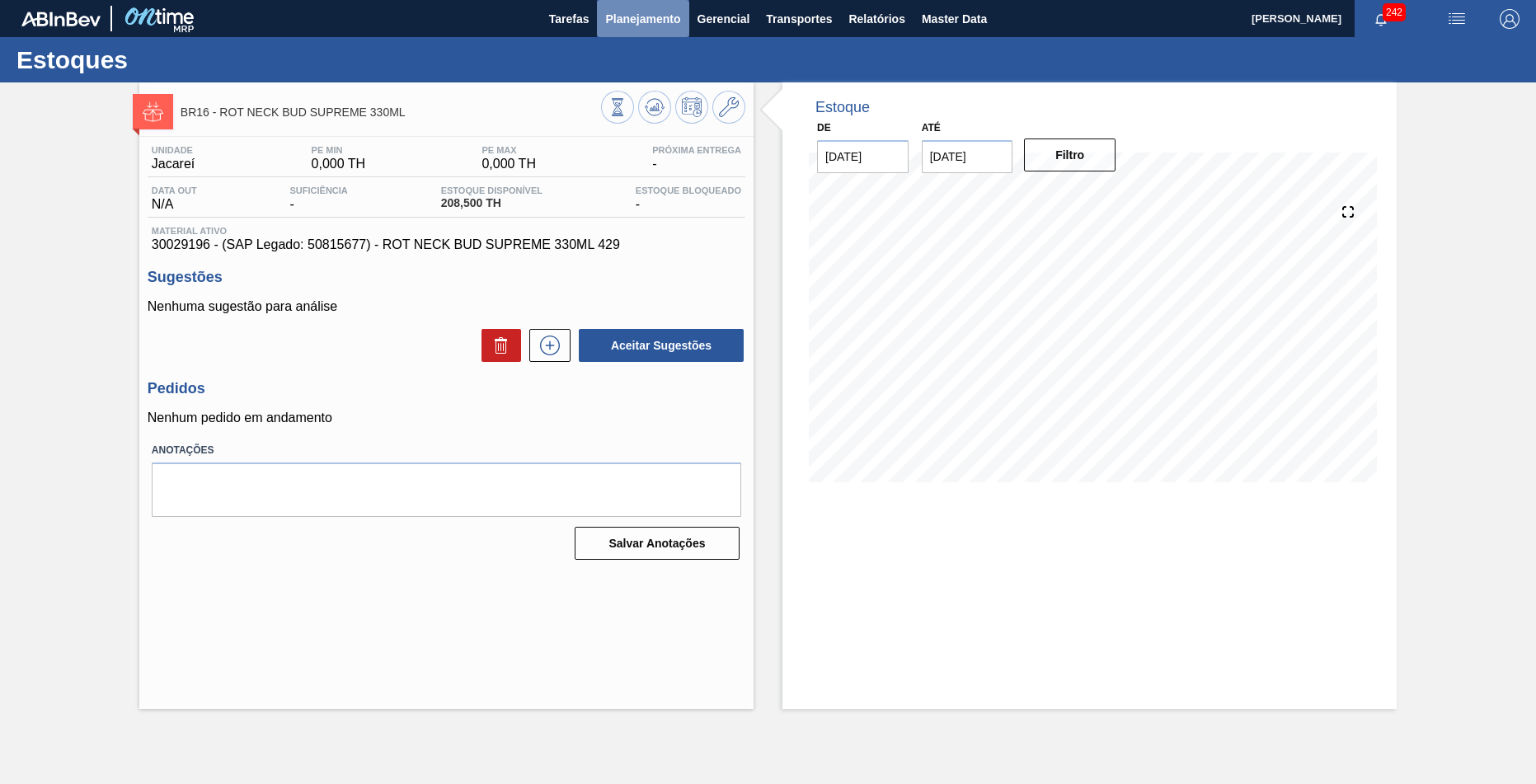
click at [660, 25] on span "Planejamento" at bounding box center [642, 19] width 75 height 20
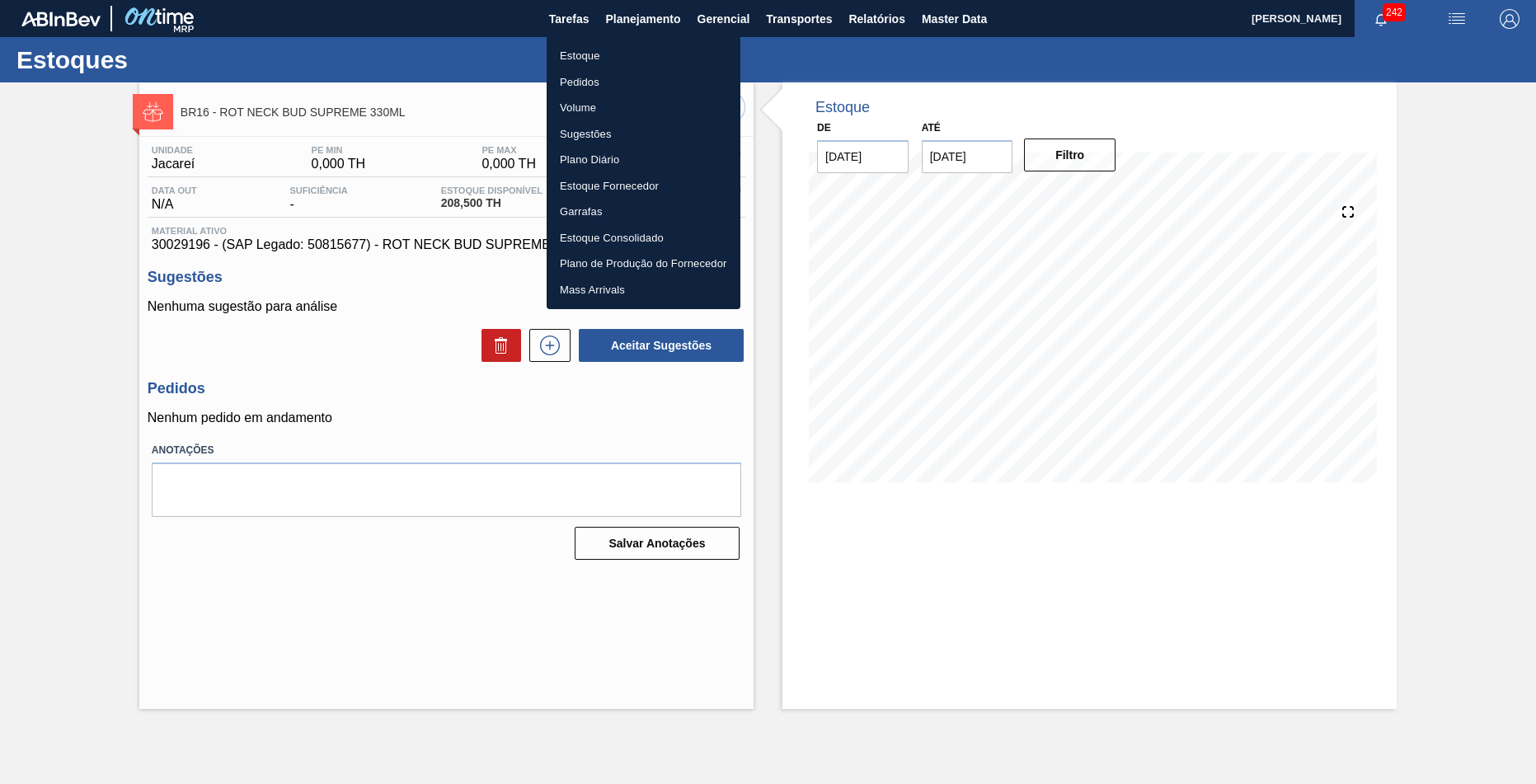
click at [637, 51] on li "Estoque" at bounding box center [643, 56] width 193 height 26
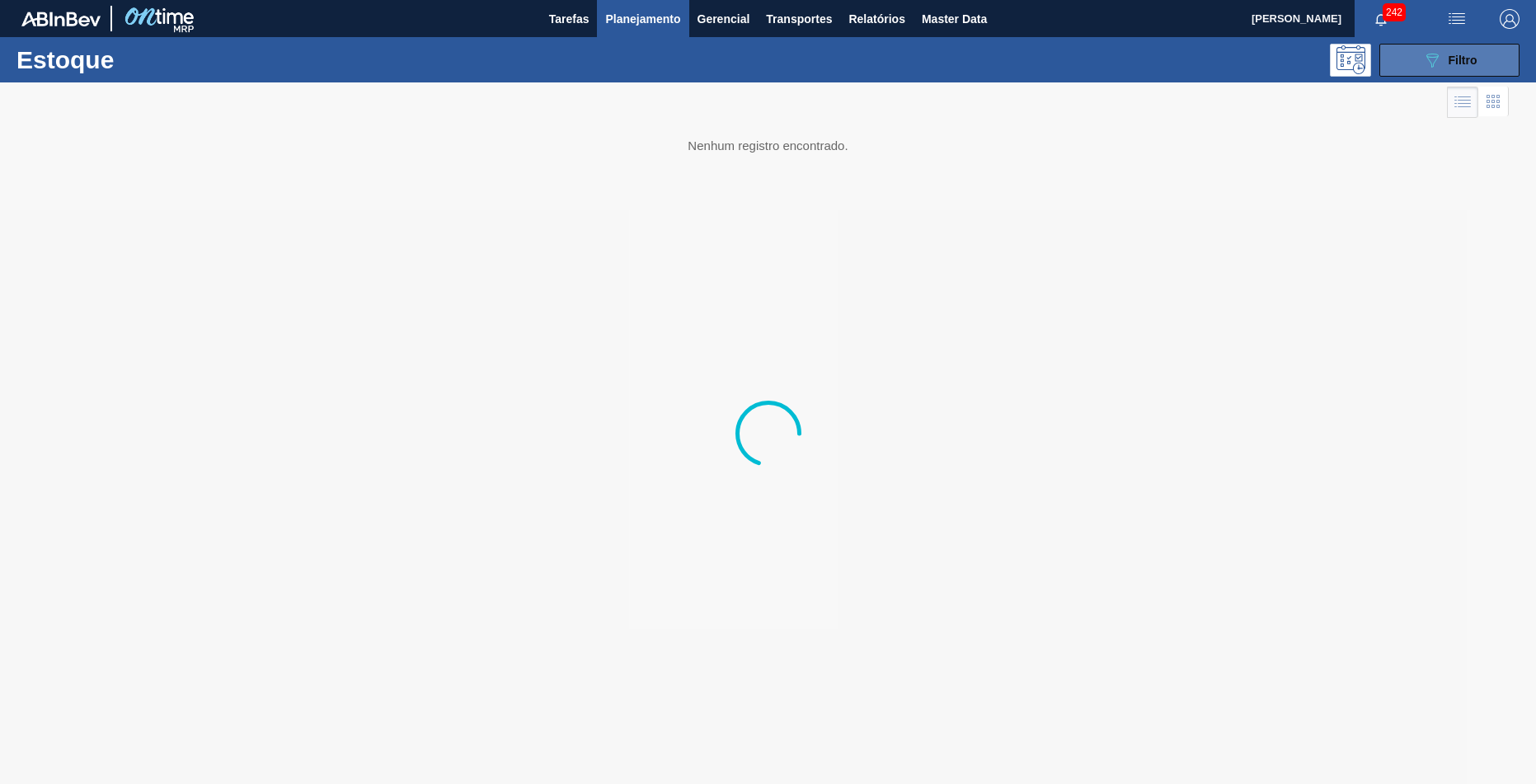
click at [1458, 69] on div "089F7B8B-B2A5-4AFE-B5C0-19BA573D28AC Filtro" at bounding box center [1450, 60] width 55 height 20
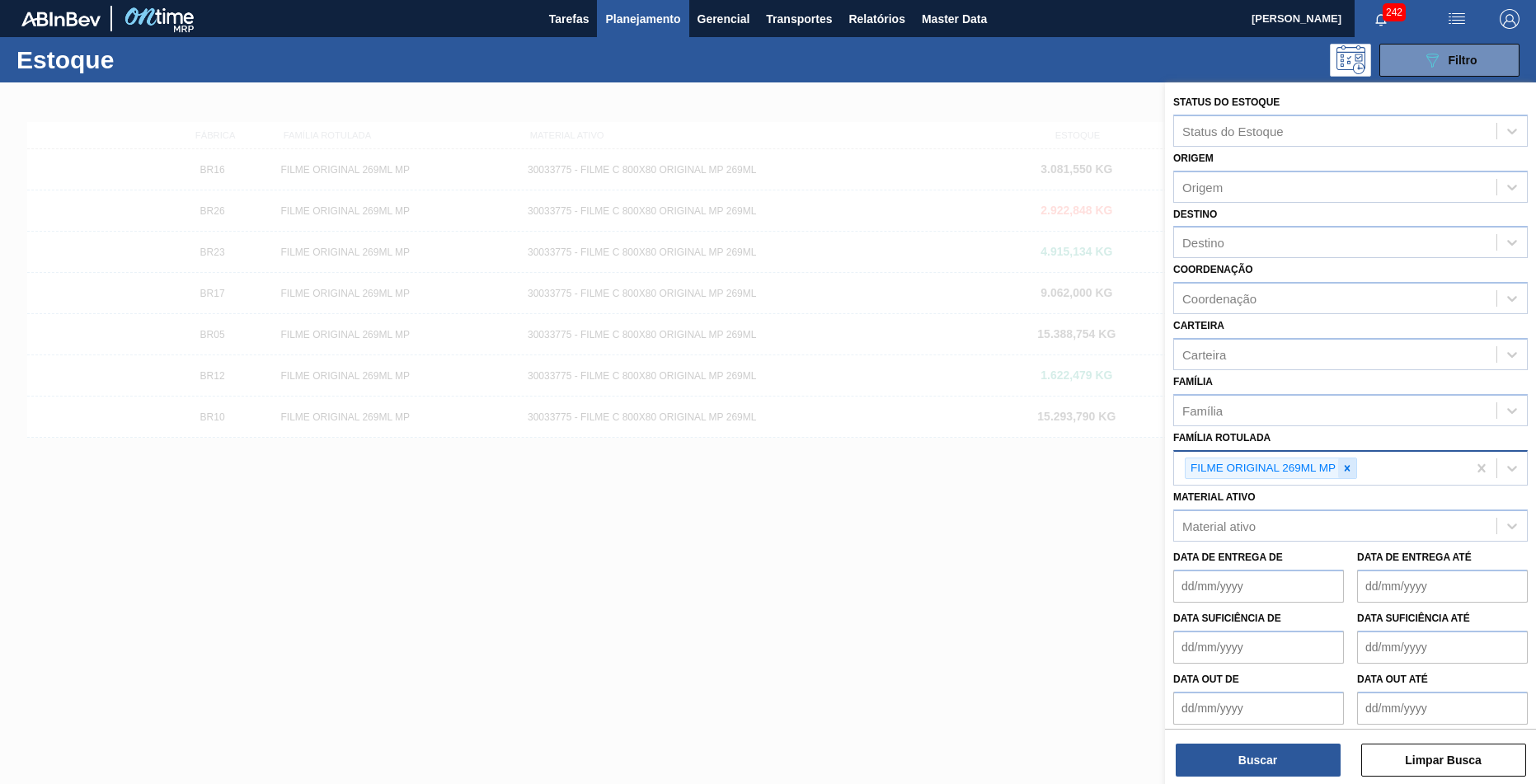
click at [1351, 465] on icon at bounding box center [1347, 468] width 5 height 5
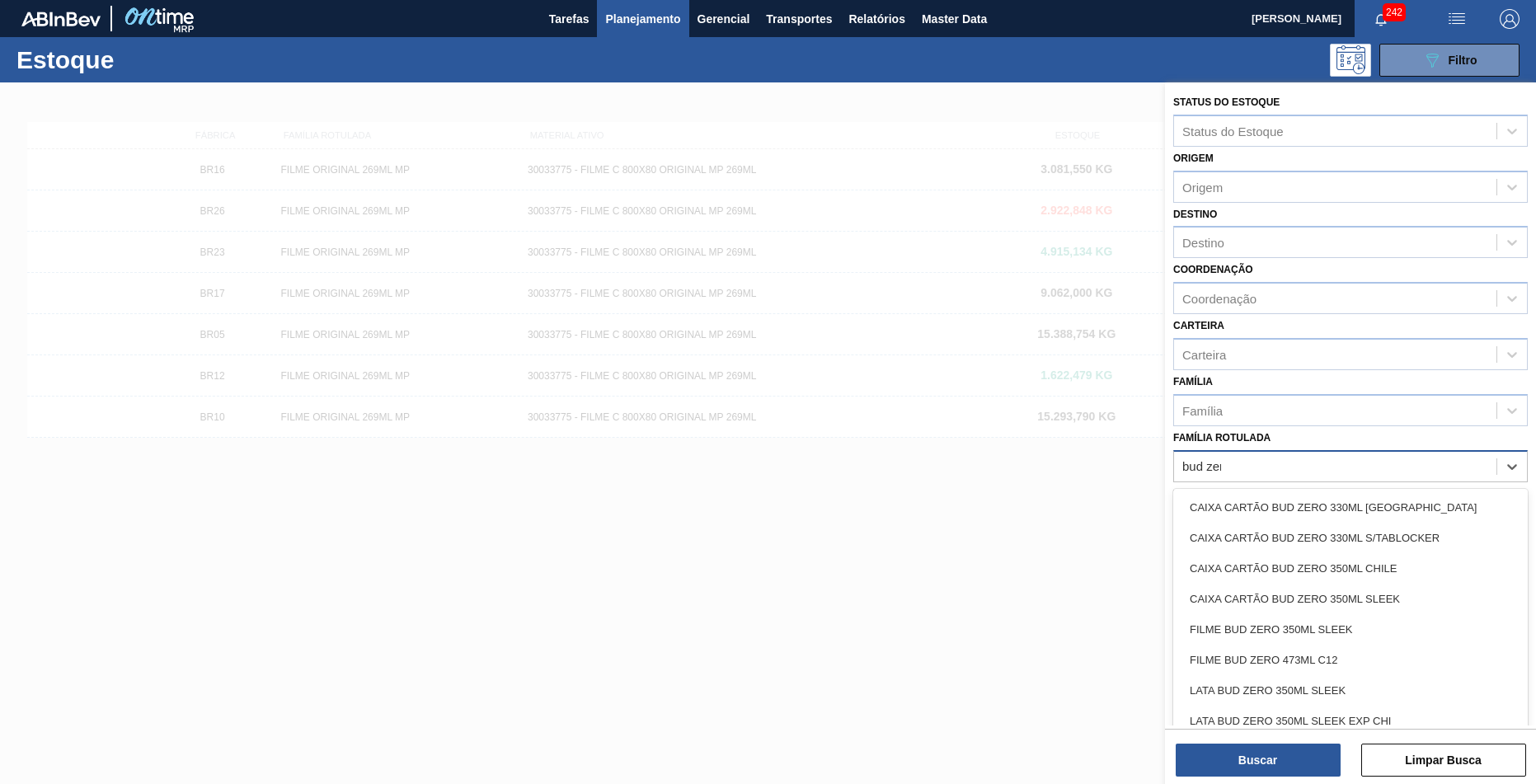
type Rotulada "bud zero"
click at [1437, 557] on div "CAIXA CARTÃO BUD ZERO 350ML CHILE" at bounding box center [1351, 568] width 354 height 31
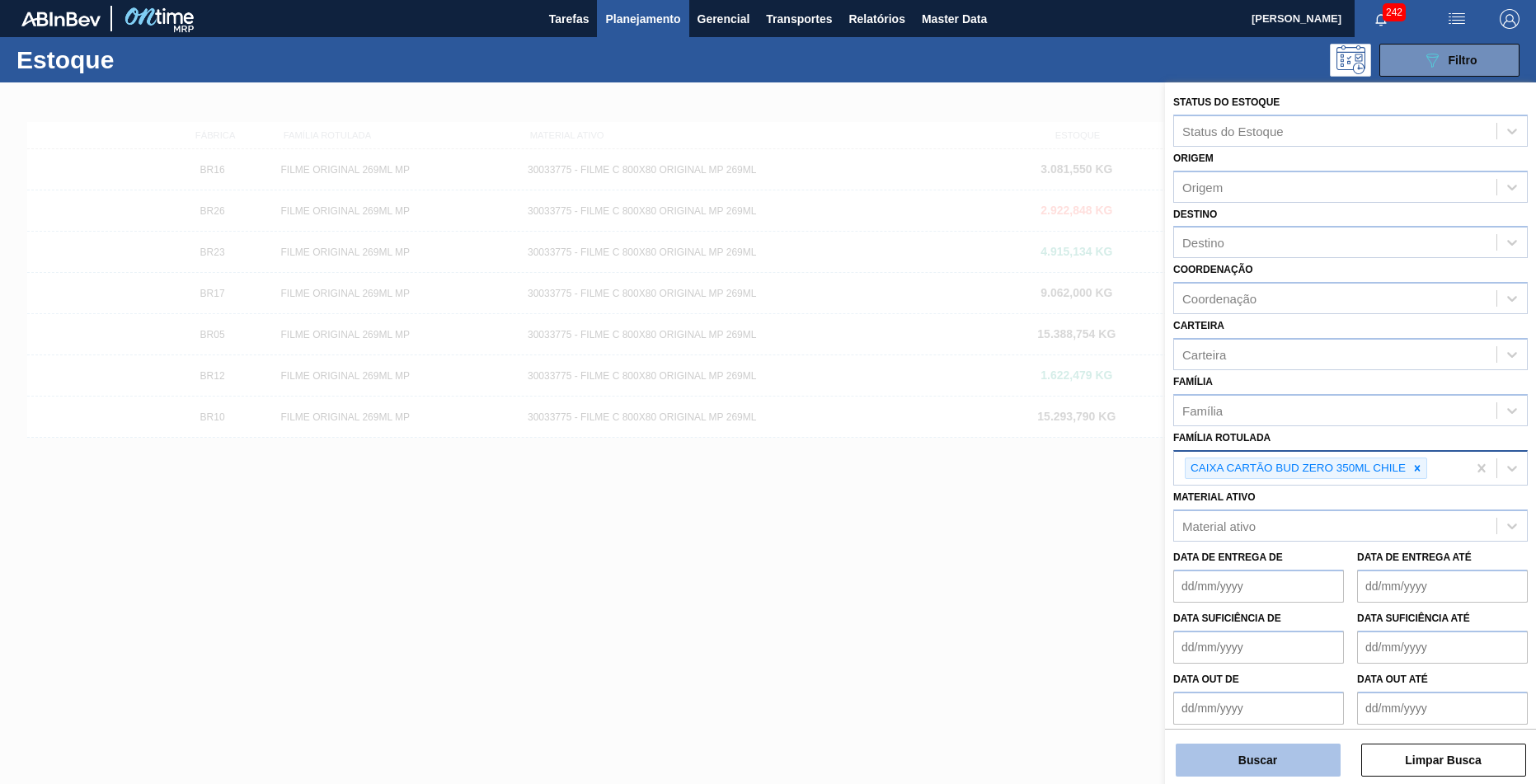
click at [1242, 775] on button "Buscar" at bounding box center [1257, 760] width 165 height 33
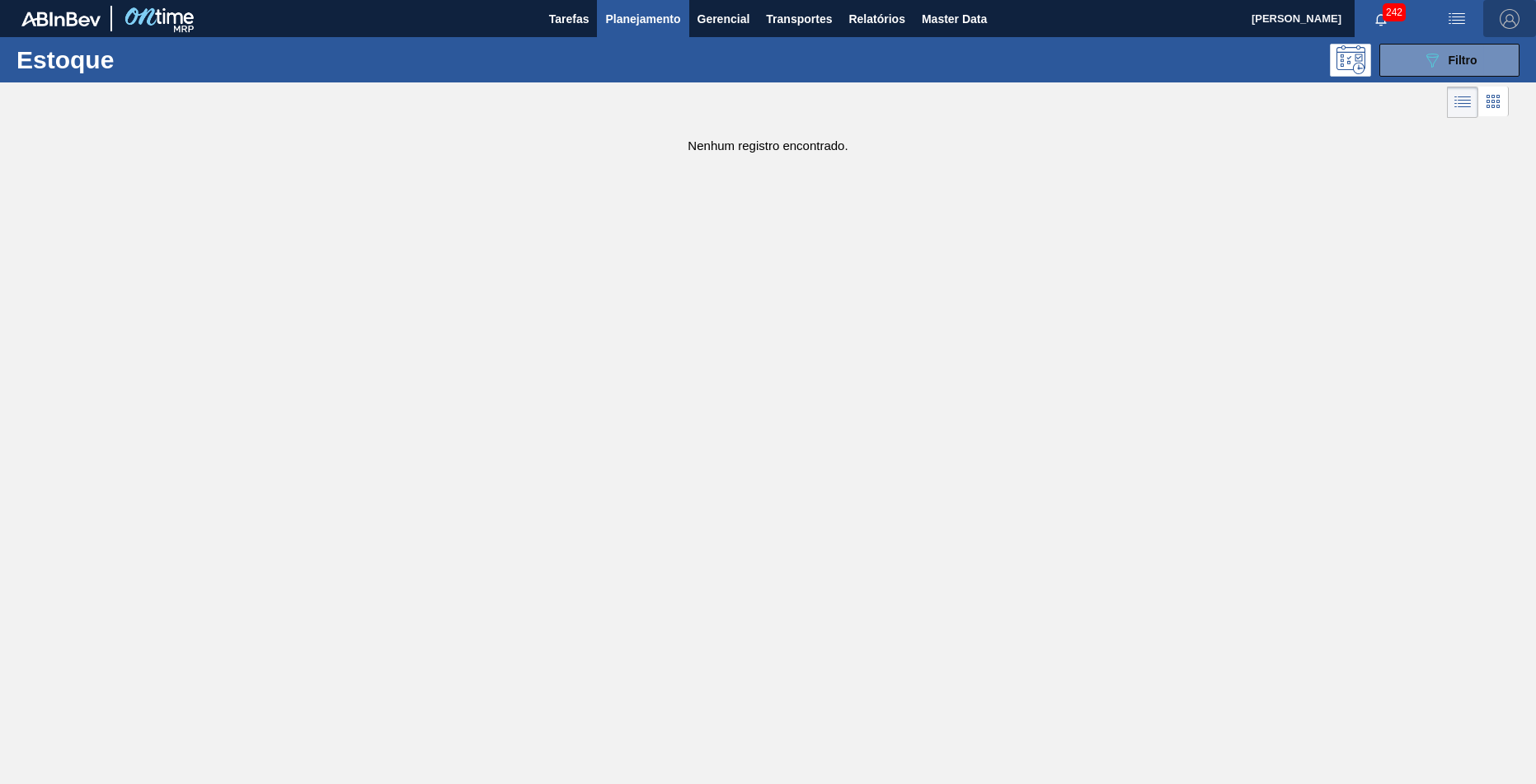
click at [1507, 24] on img "button" at bounding box center [1510, 19] width 20 height 20
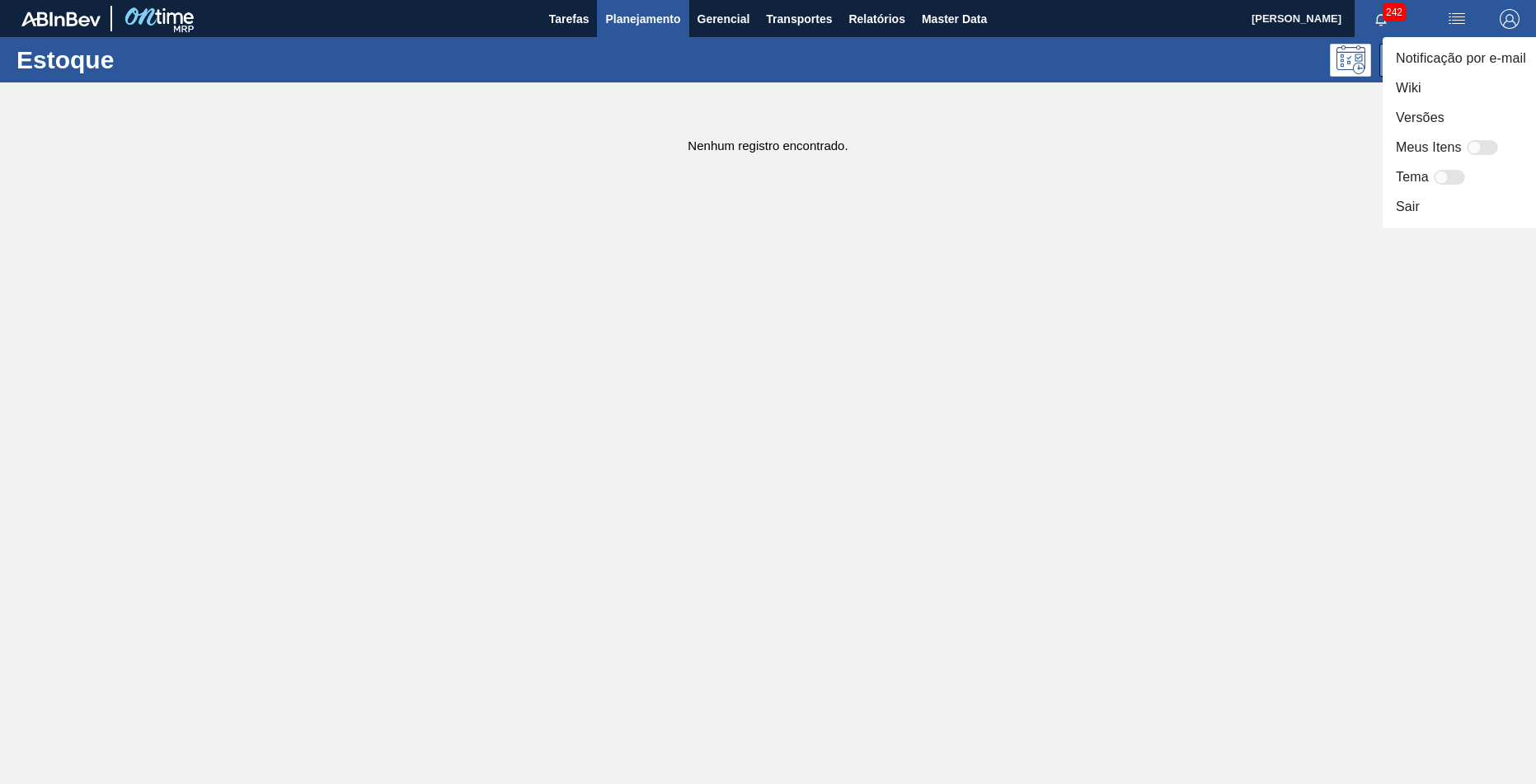
click at [1285, 144] on div at bounding box center [768, 392] width 1536 height 784
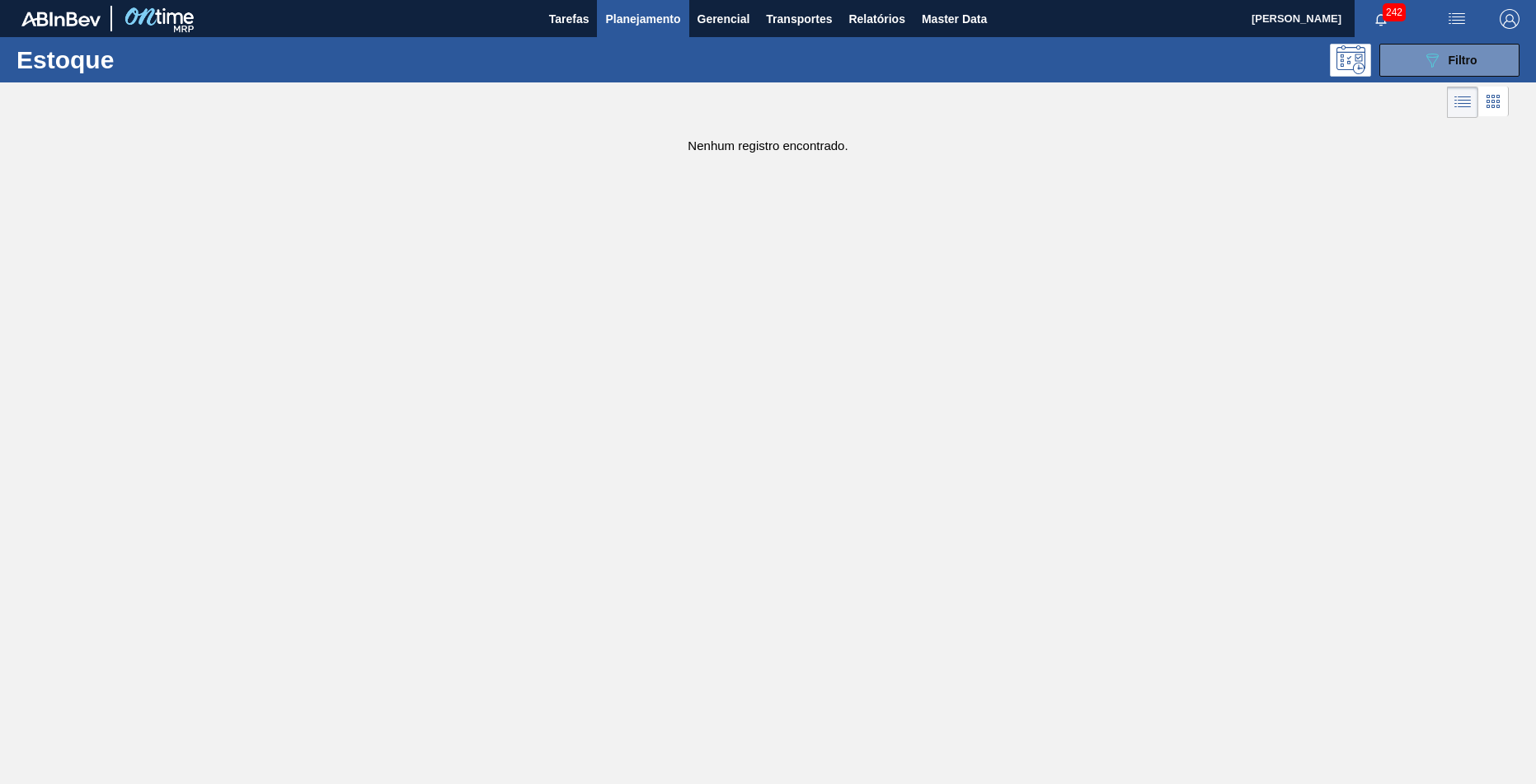
click at [1443, 79] on div "Estoque 089F7B8B-B2A5-4AFE-B5C0-19BA573D28AC Filtro" at bounding box center [768, 59] width 1536 height 45
click at [1443, 58] on div "089F7B8B-B2A5-4AFE-B5C0-19BA573D28AC Filtro" at bounding box center [1450, 60] width 55 height 20
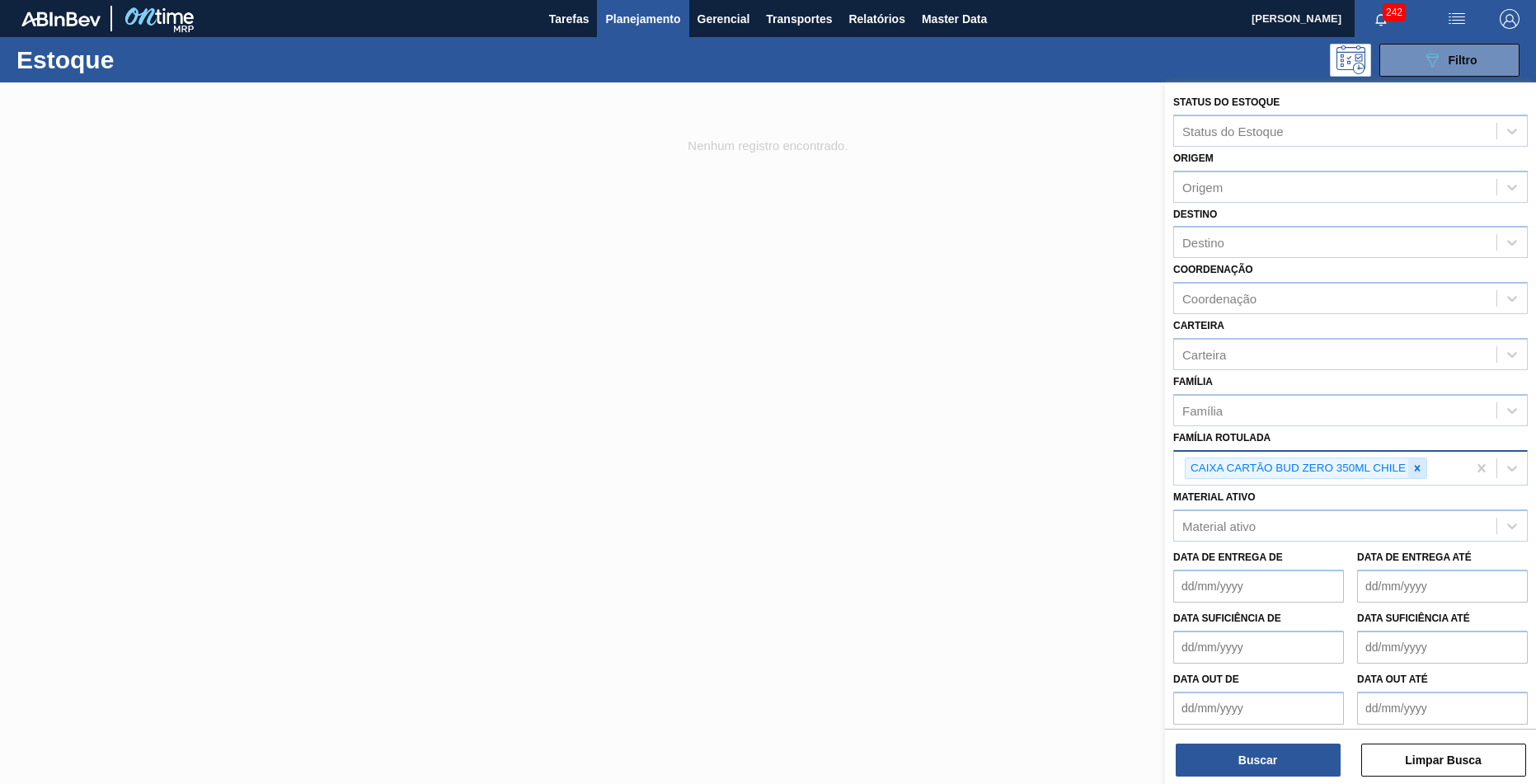
click at [1417, 462] on icon at bounding box center [1417, 468] width 12 height 12
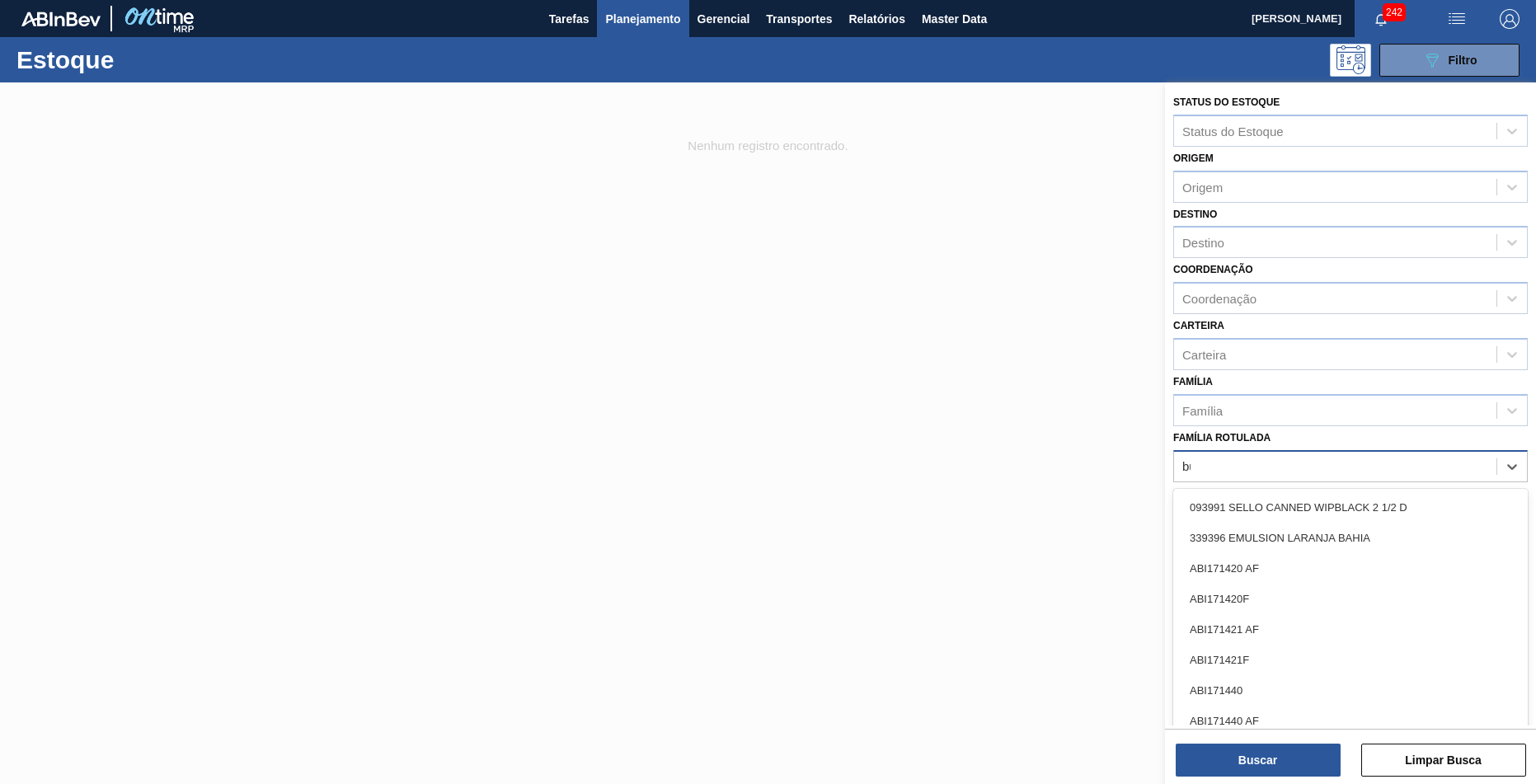
type Rotulada "bud"
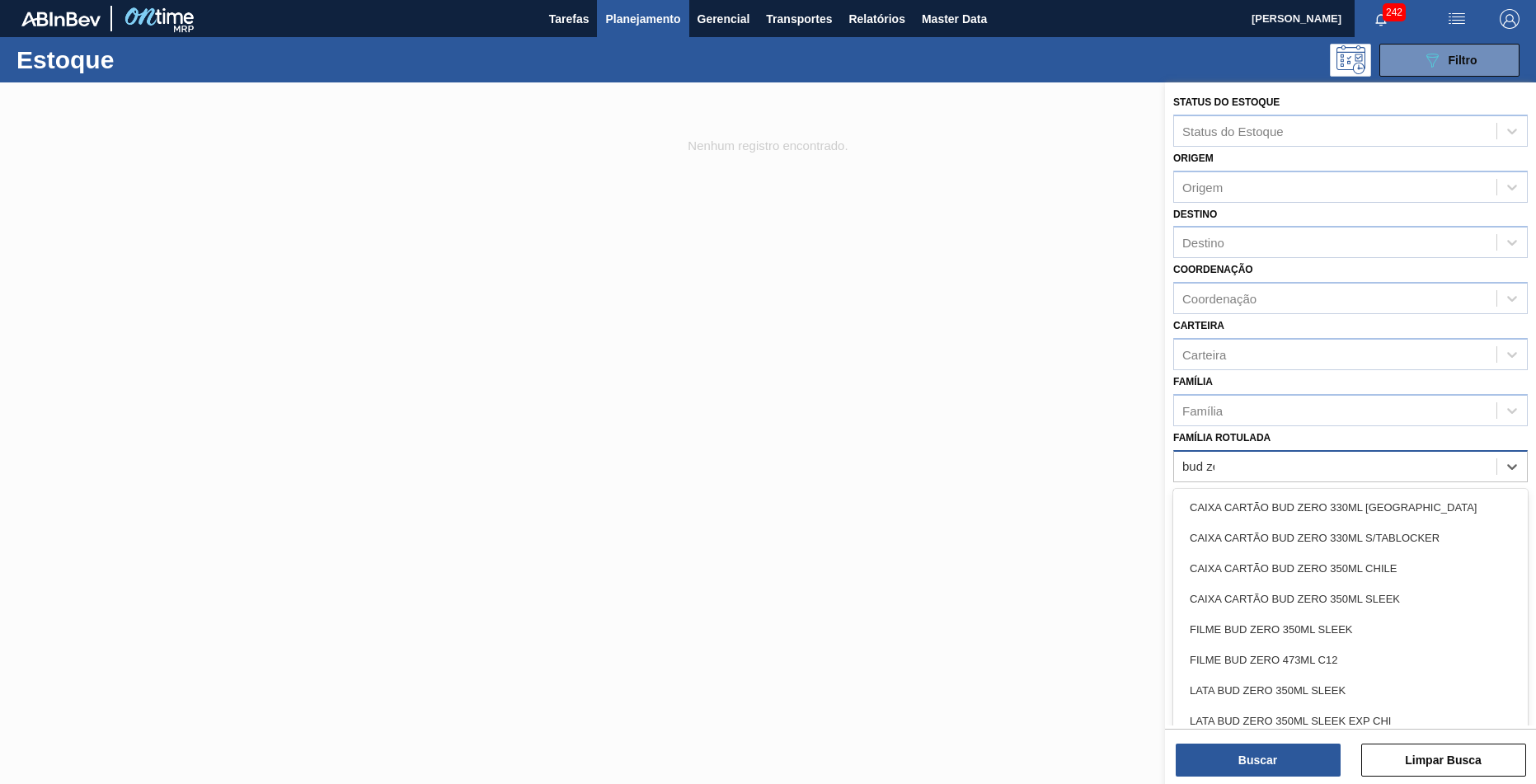
type Rotulada "bud zer"
click at [1393, 584] on div "CAIXA CARTÃO BUD ZERO 350ML SLEEK" at bounding box center [1351, 599] width 354 height 31
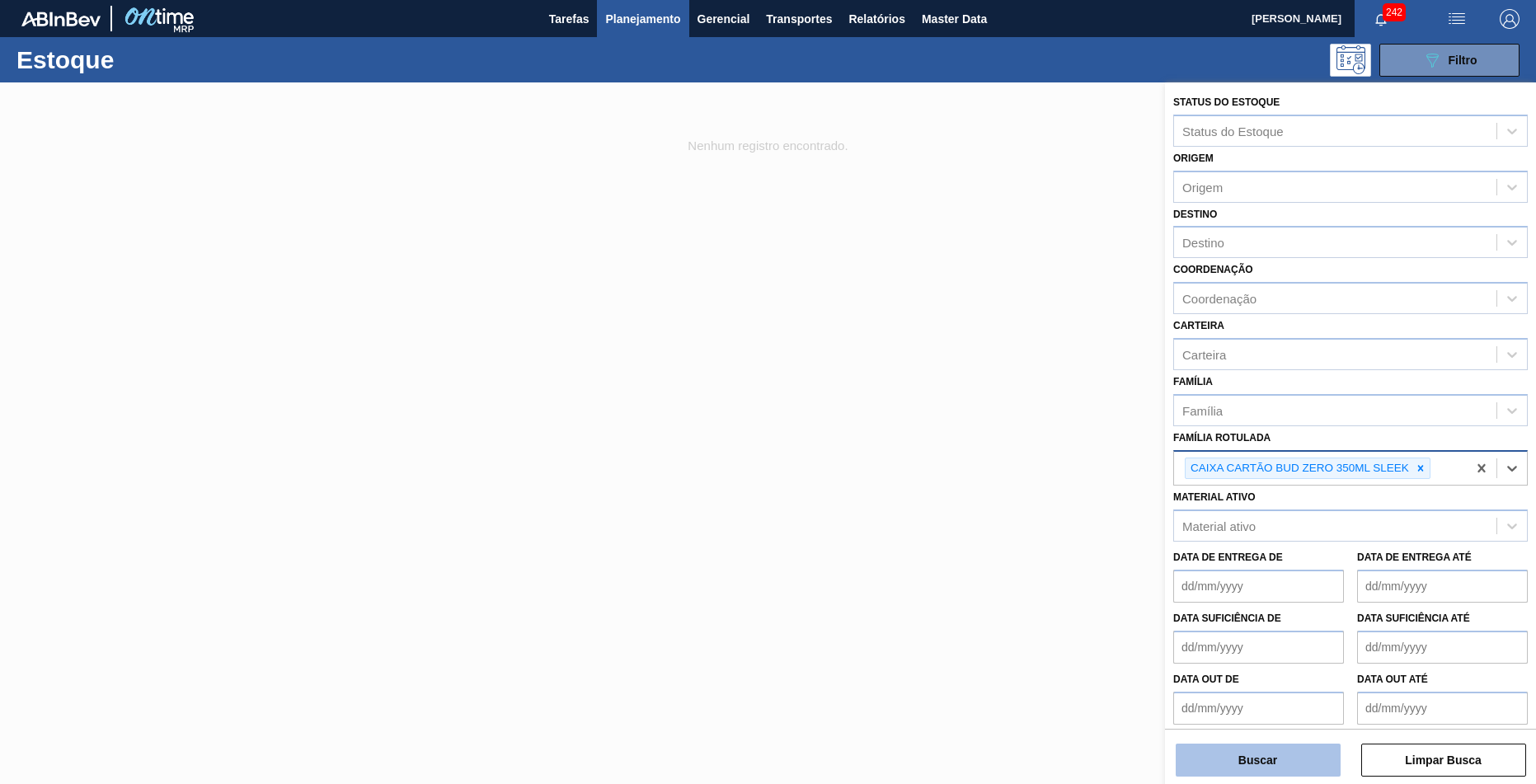
click at [1273, 759] on button "Buscar" at bounding box center [1257, 760] width 165 height 33
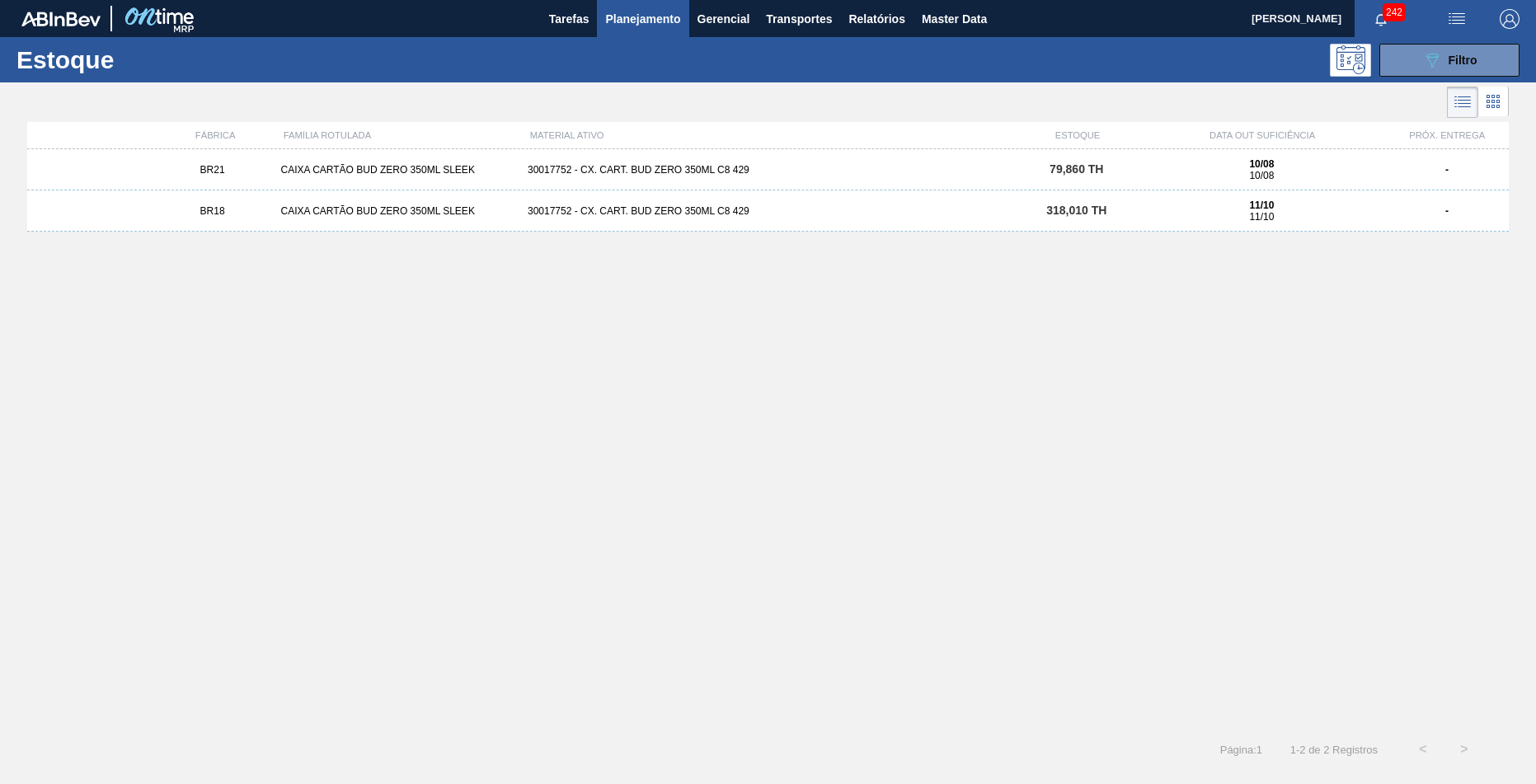
click at [507, 154] on div "BR21 CAIXA CARTÃO BUD ZERO 350ML SLEEK 30017752 - CX. CART. BUD ZERO 350ML C8 4…" at bounding box center [768, 170] width 1482 height 41
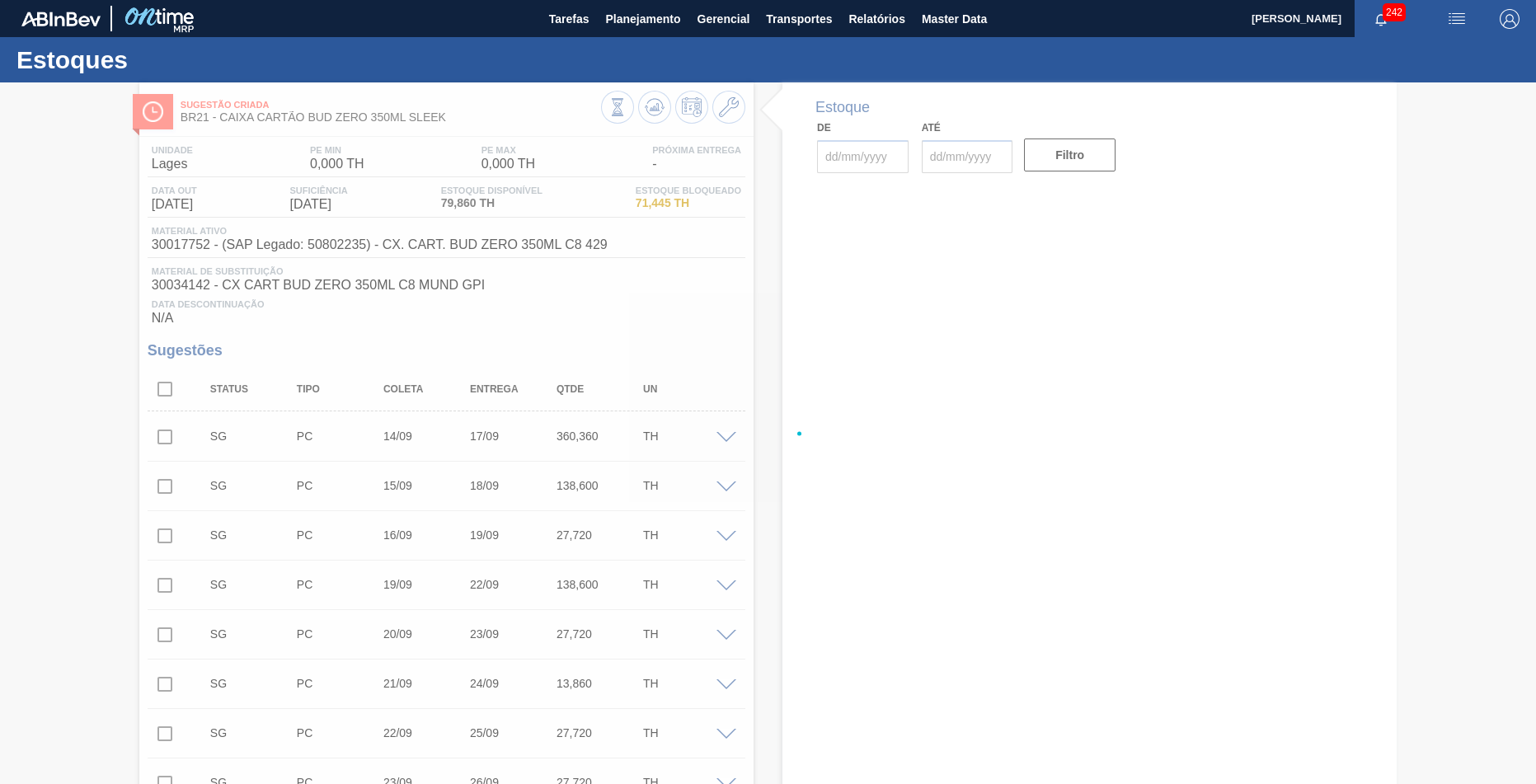
type input "[DATE]"
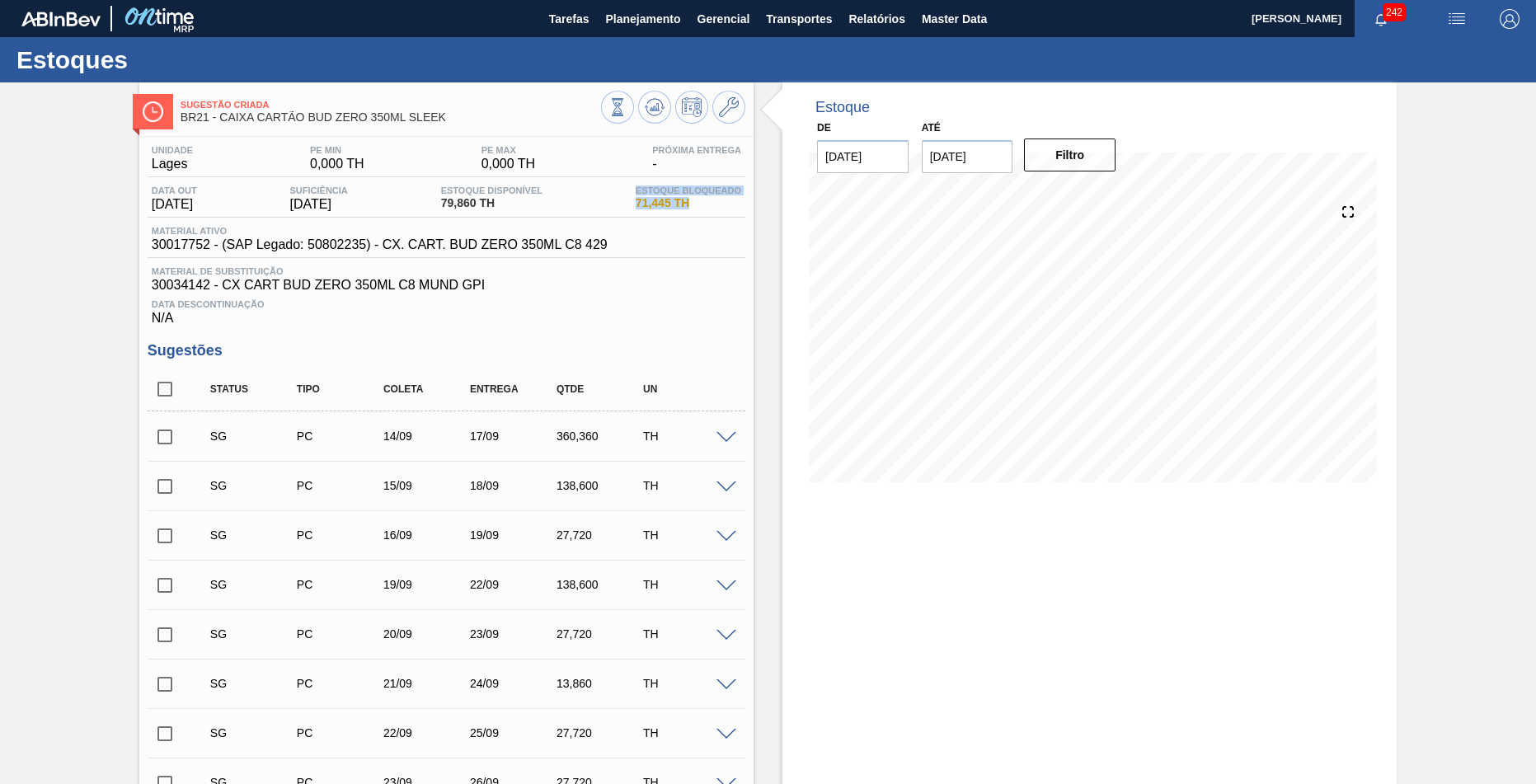
drag, startPoint x: 674, startPoint y: 198, endPoint x: 627, endPoint y: 190, distance: 47.7
click at [636, 197] on span "71,445 TH" at bounding box center [688, 203] width 105 height 13
click at [565, 240] on div "Material ativo 30017752 - (SAP Legado: 50802235) - CX. CART. BUD ZERO 350ML C8 …" at bounding box center [446, 242] width 598 height 32
click at [187, 250] on span "30017752 - (SAP Legado: 50802235) - CX. CART. BUD ZERO 350ML C8 429" at bounding box center [380, 245] width 456 height 15
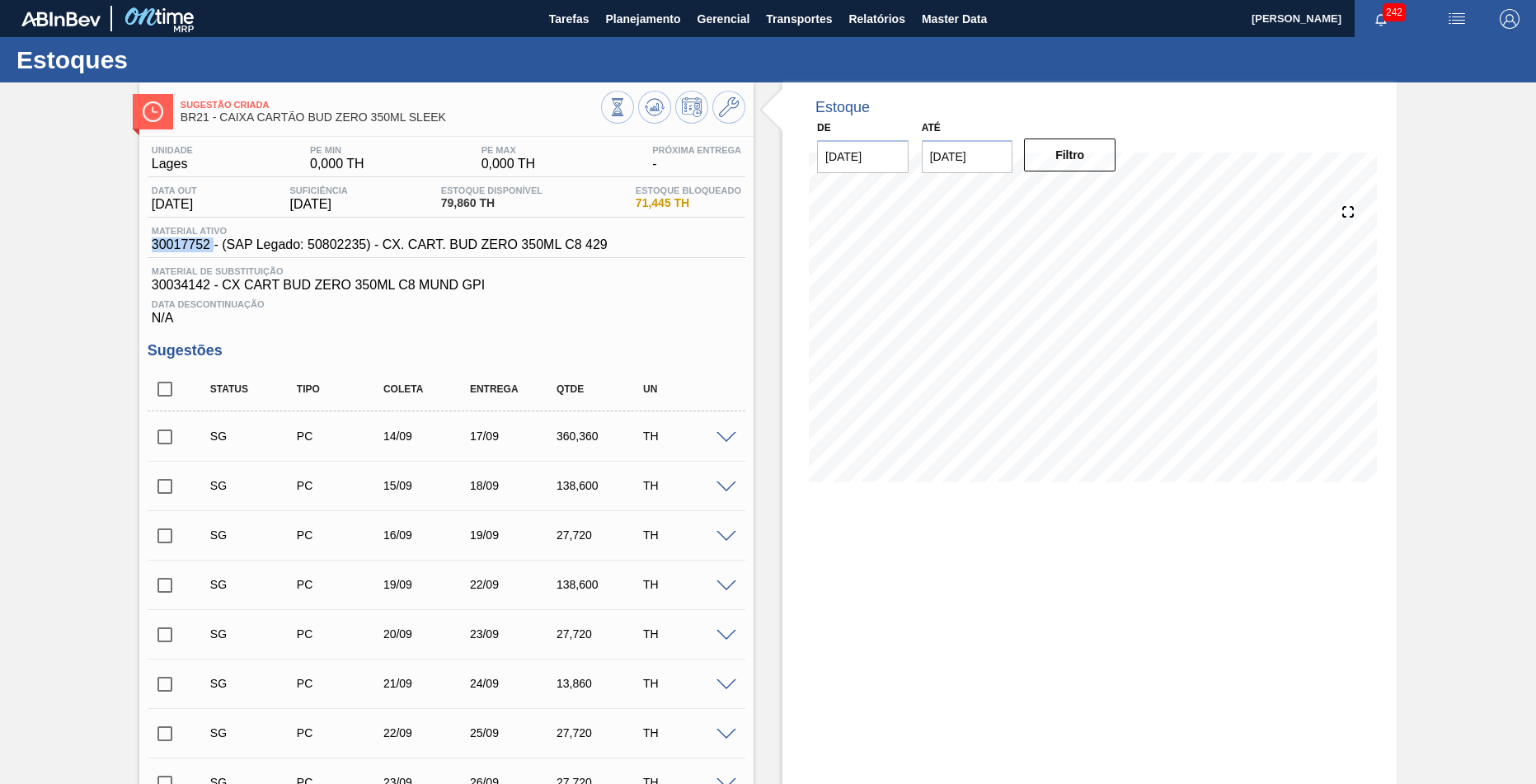
click at [187, 250] on span "30017752 - (SAP Legado: 50802235) - CX. CART. BUD ZERO 350ML C8 429" at bounding box center [380, 245] width 456 height 15
copy span "30017752"
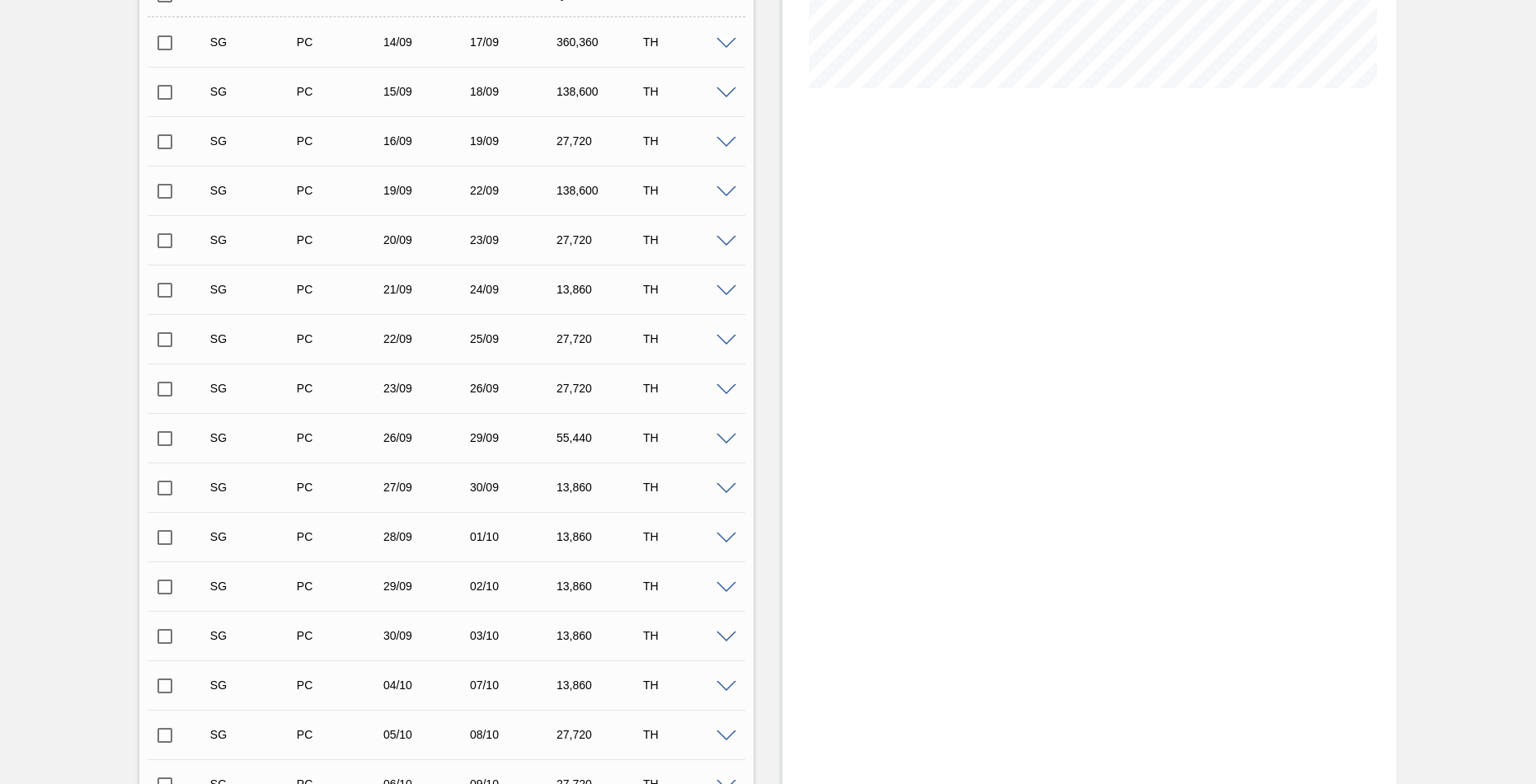
scroll to position [398, 0]
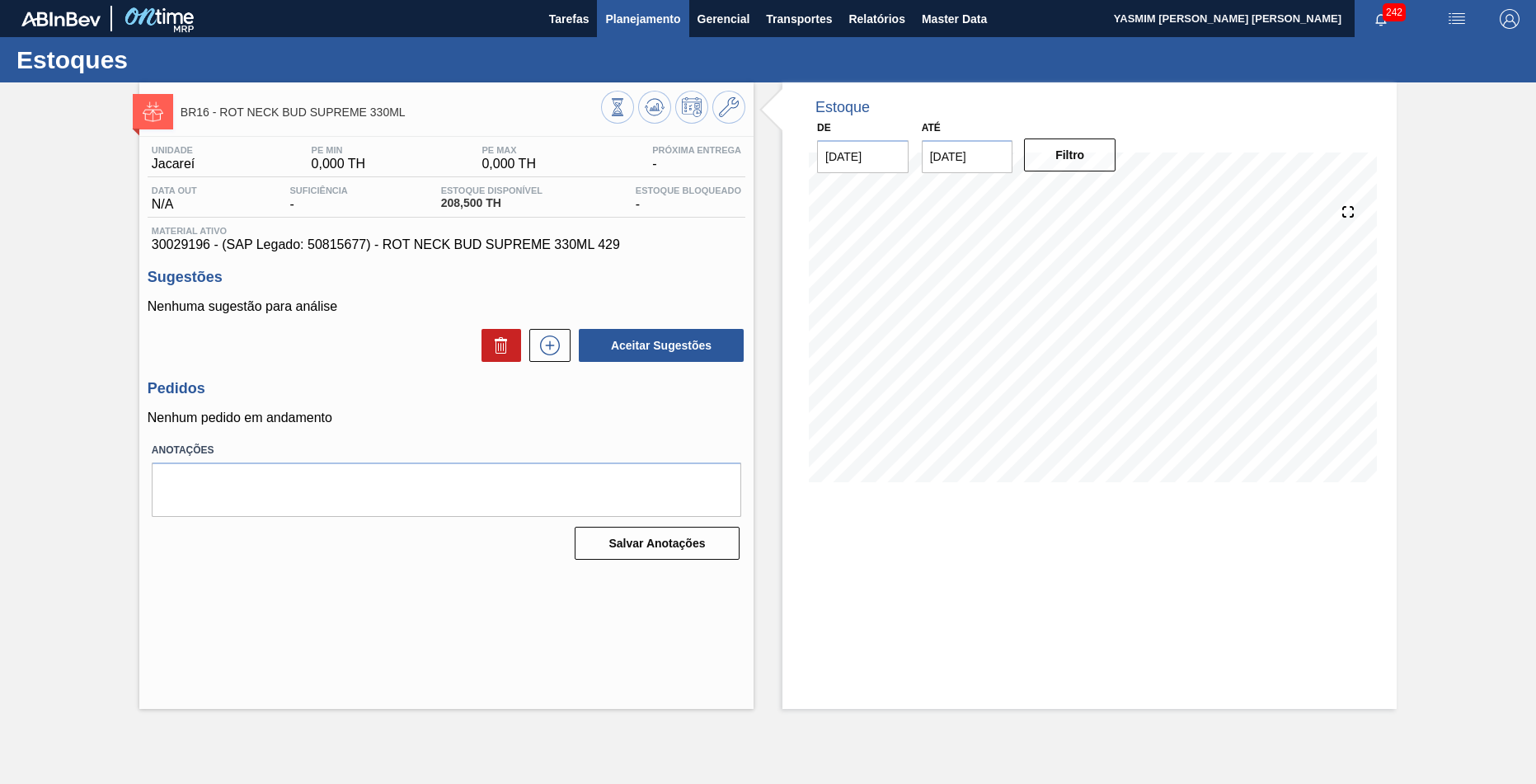
click at [671, 12] on span "Planejamento" at bounding box center [642, 19] width 75 height 20
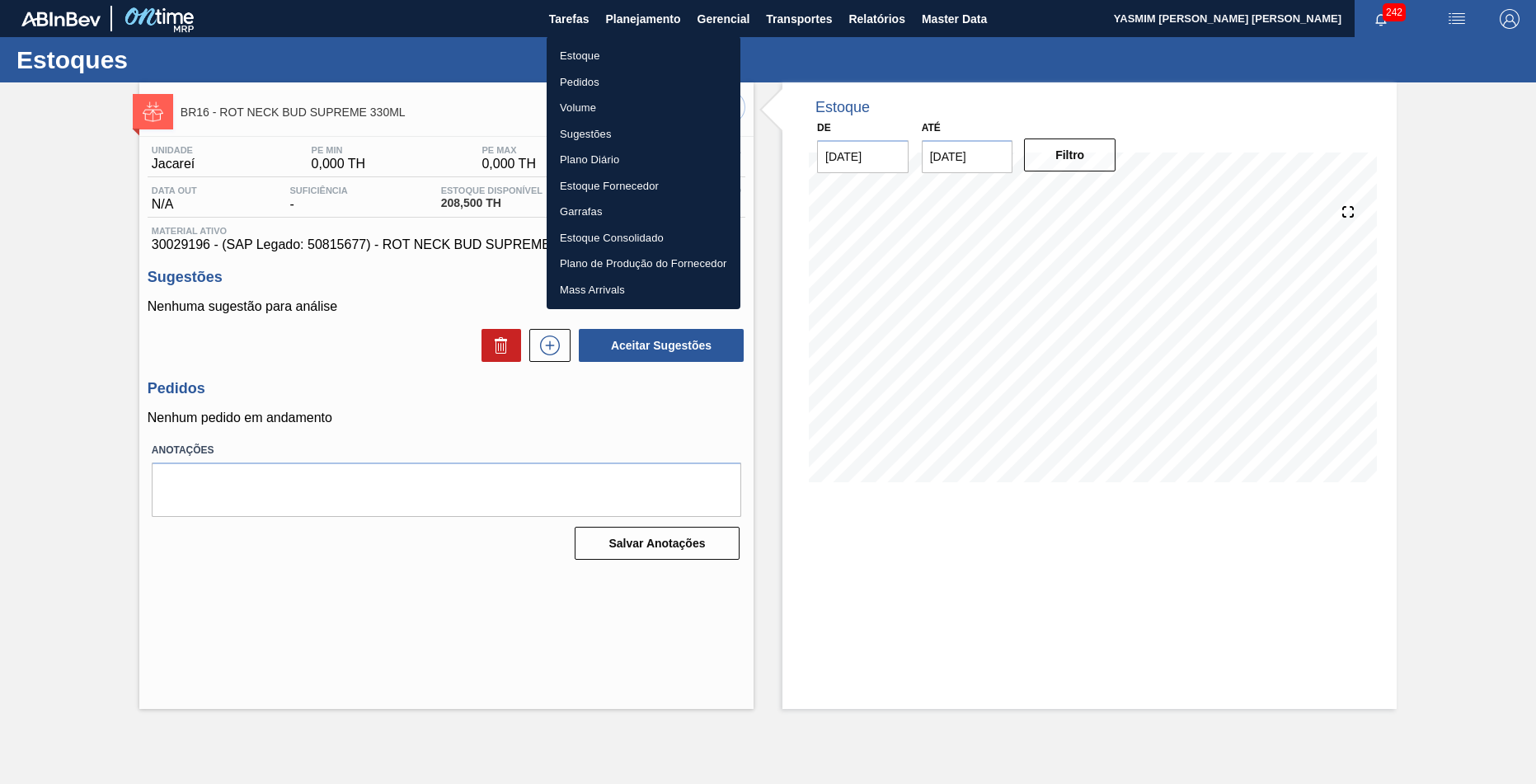
click at [665, 58] on li "Estoque" at bounding box center [643, 56] width 193 height 26
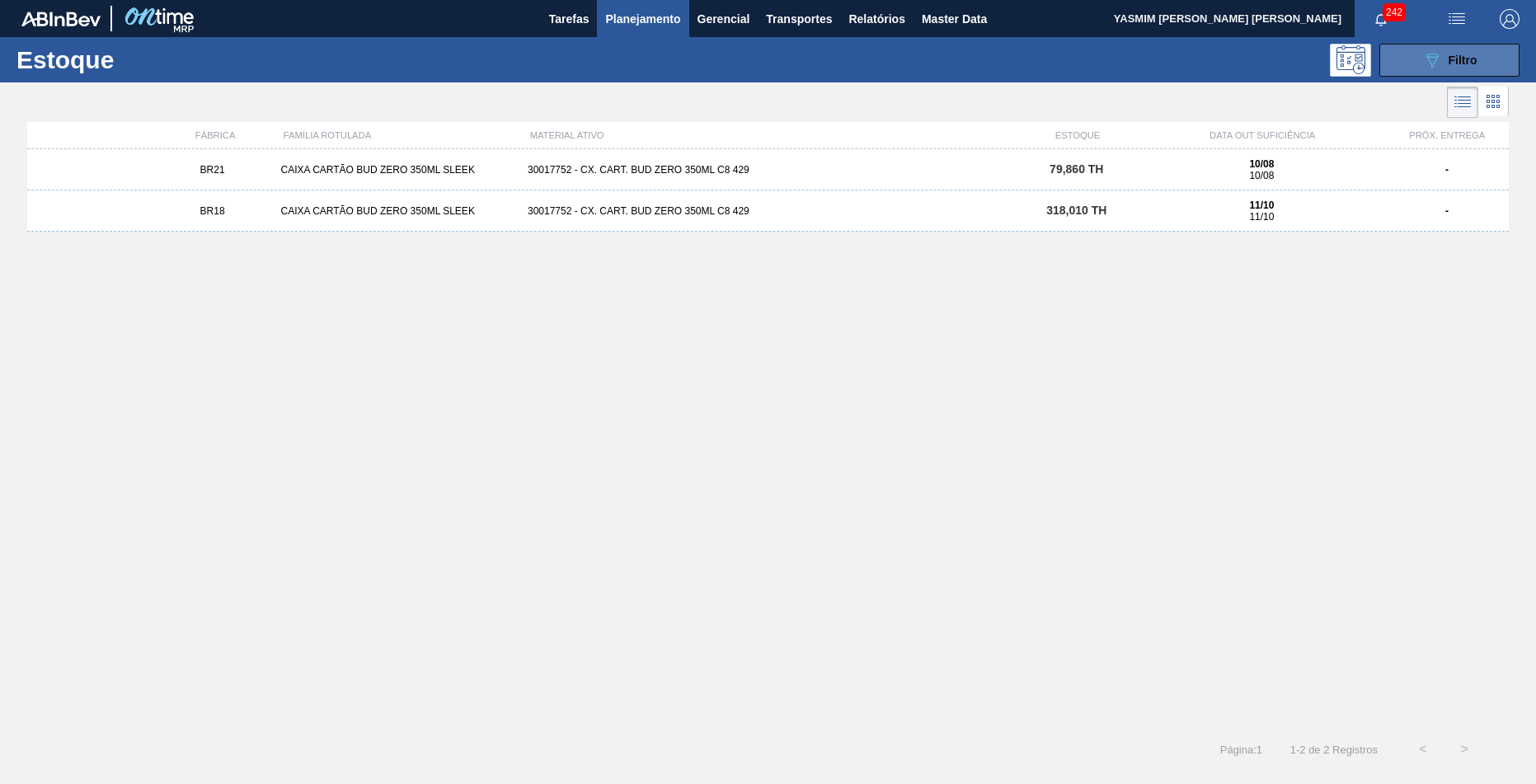
click at [1391, 49] on button "089F7B8B-B2A5-4AFE-B5C0-19BA573D28AC Filtro" at bounding box center [1450, 60] width 140 height 33
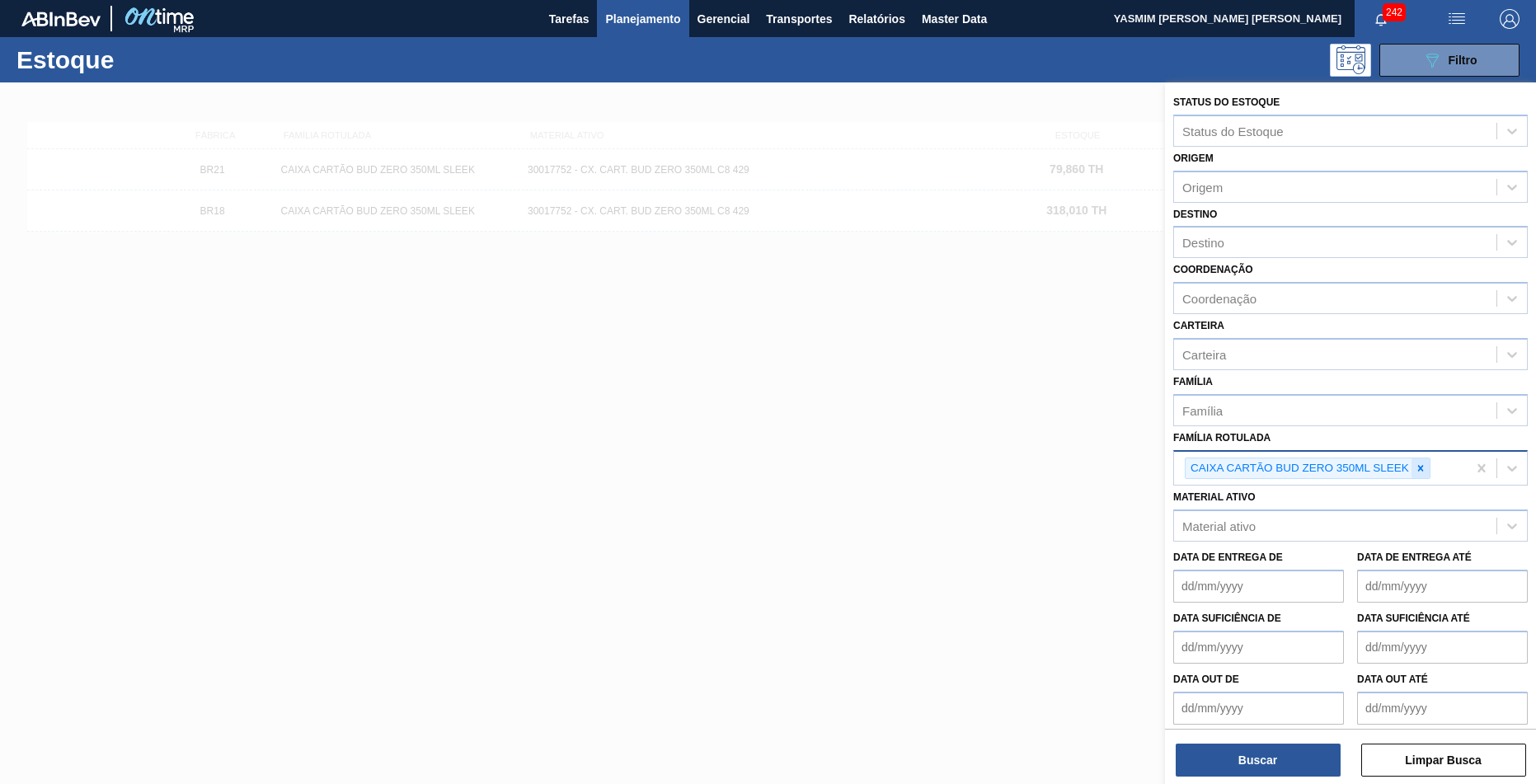
click at [1429, 459] on div at bounding box center [1421, 468] width 18 height 21
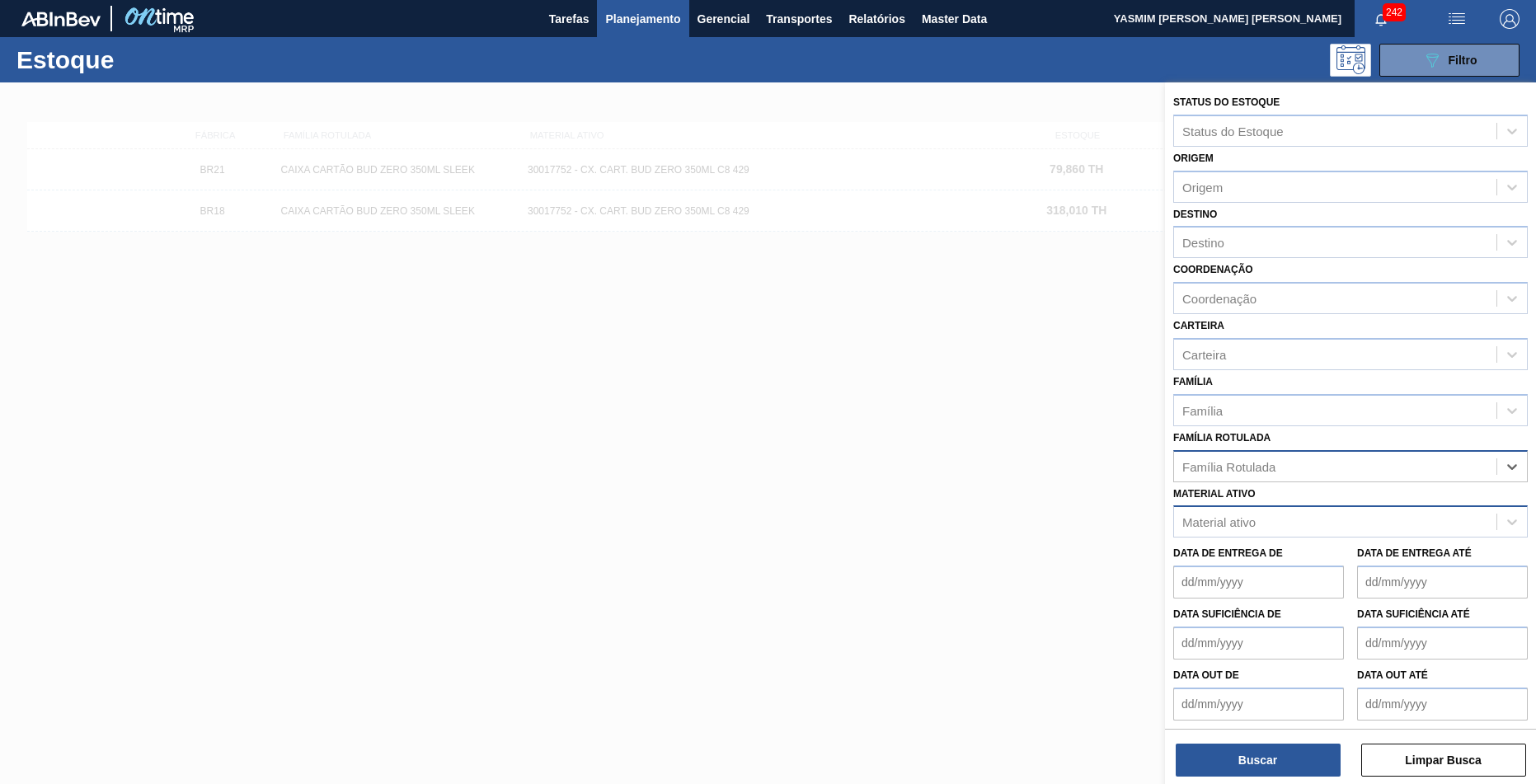
click at [1380, 505] on div "Material ativo" at bounding box center [1351, 521] width 354 height 32
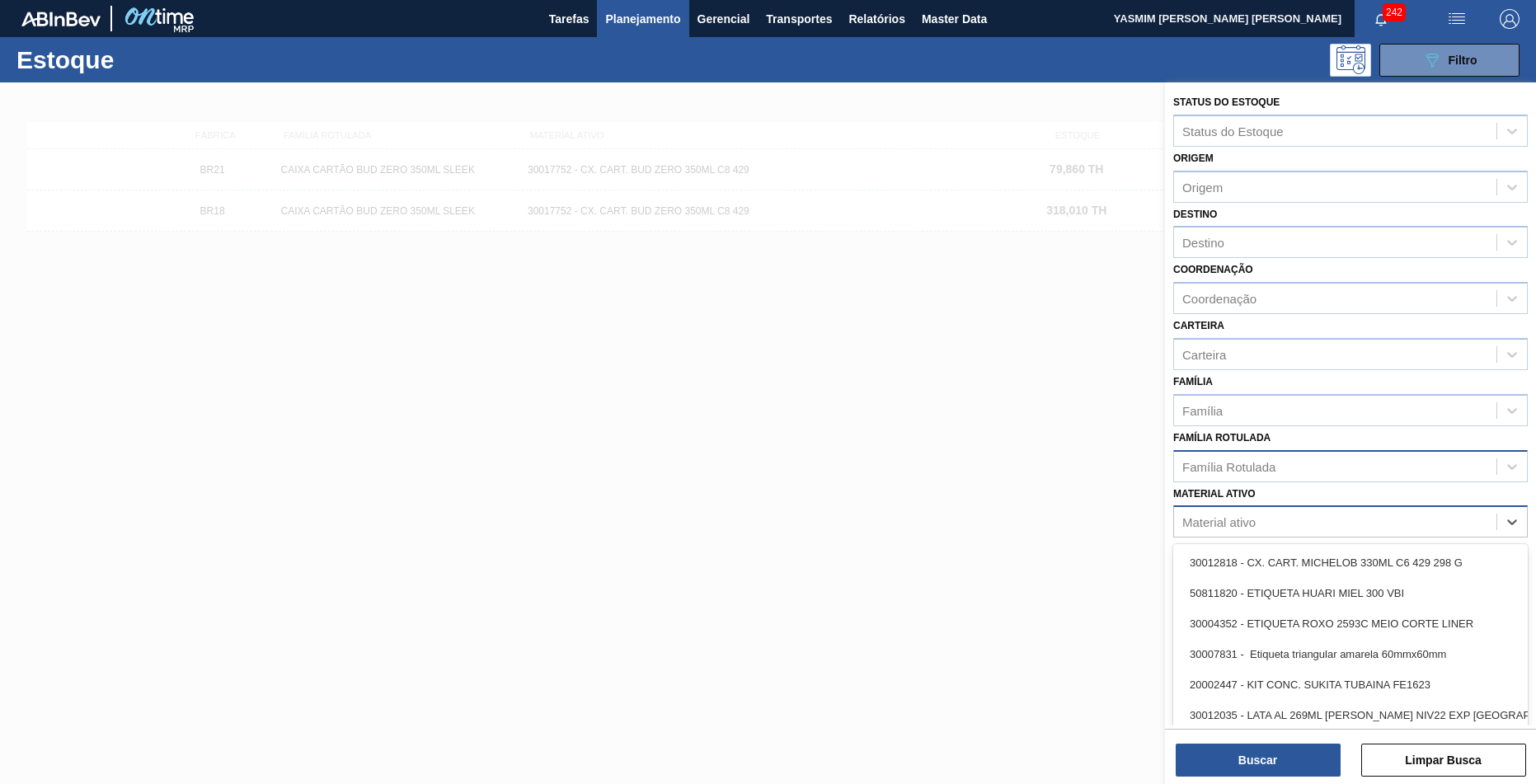
type ativo "v"
paste ativo "30017752"
type ativo "30017752"
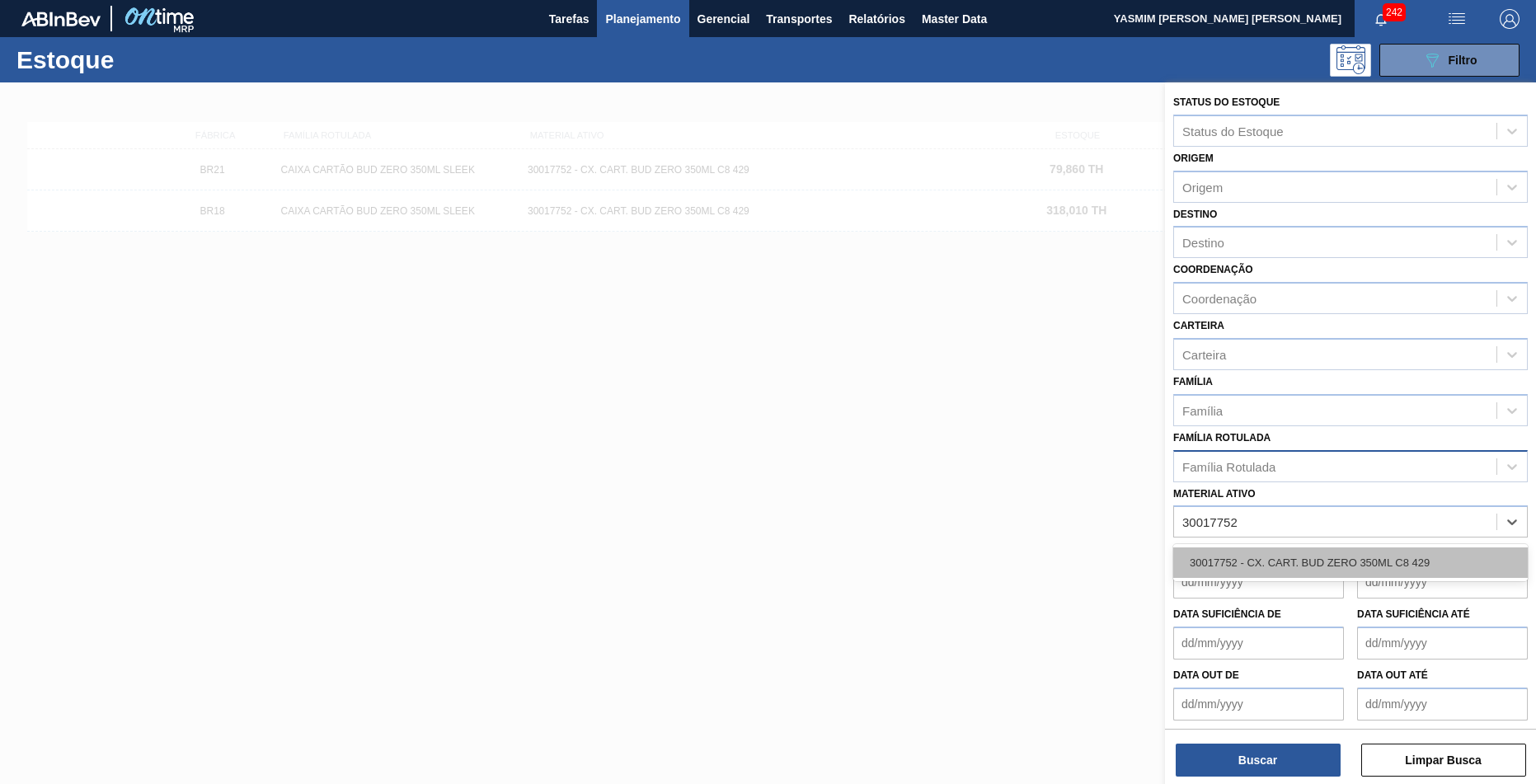
click at [1317, 548] on div "30017752 - CX. CART. BUD ZERO 350ML C8 429" at bounding box center [1351, 563] width 354 height 31
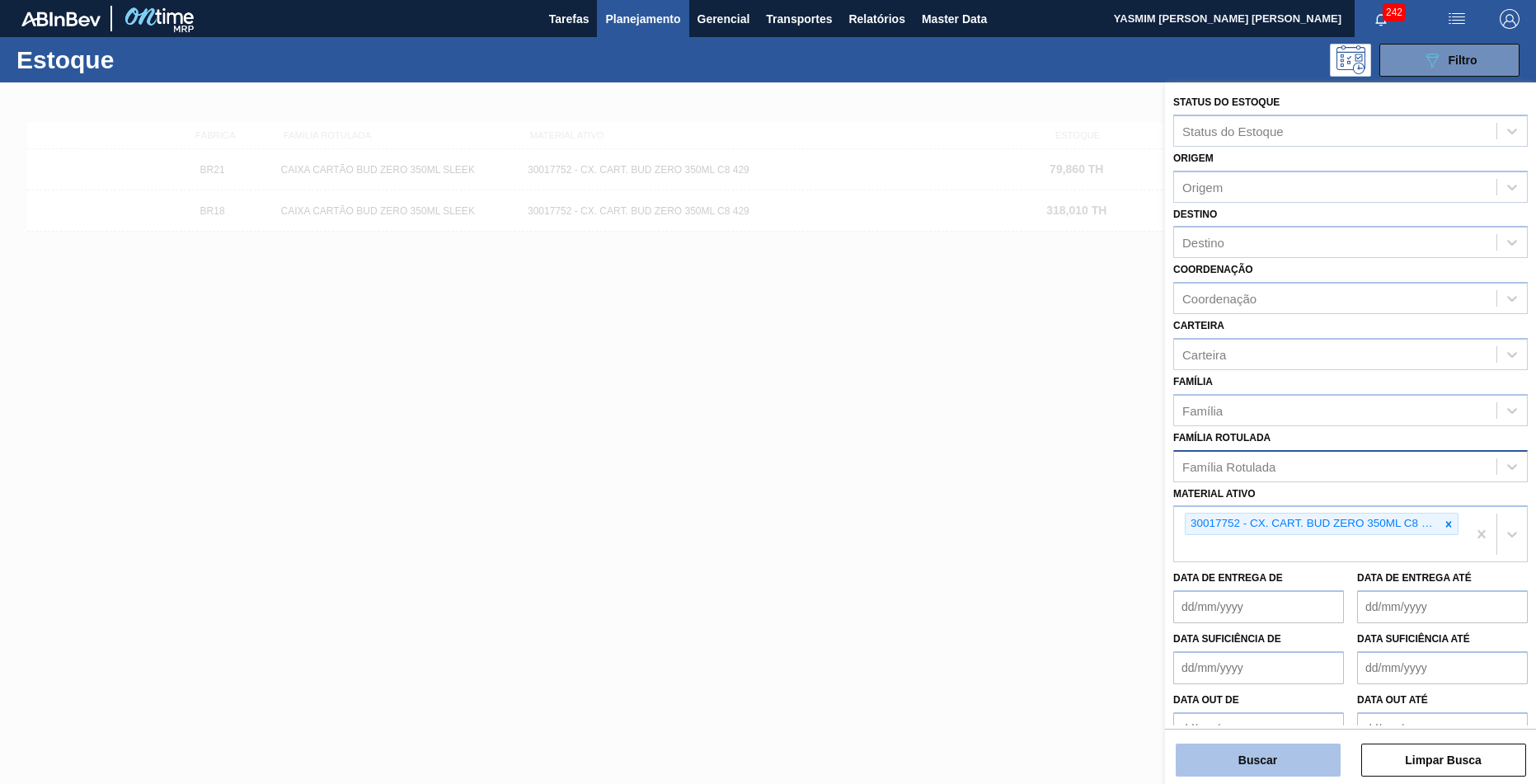
click at [1278, 751] on button "Buscar" at bounding box center [1257, 760] width 165 height 33
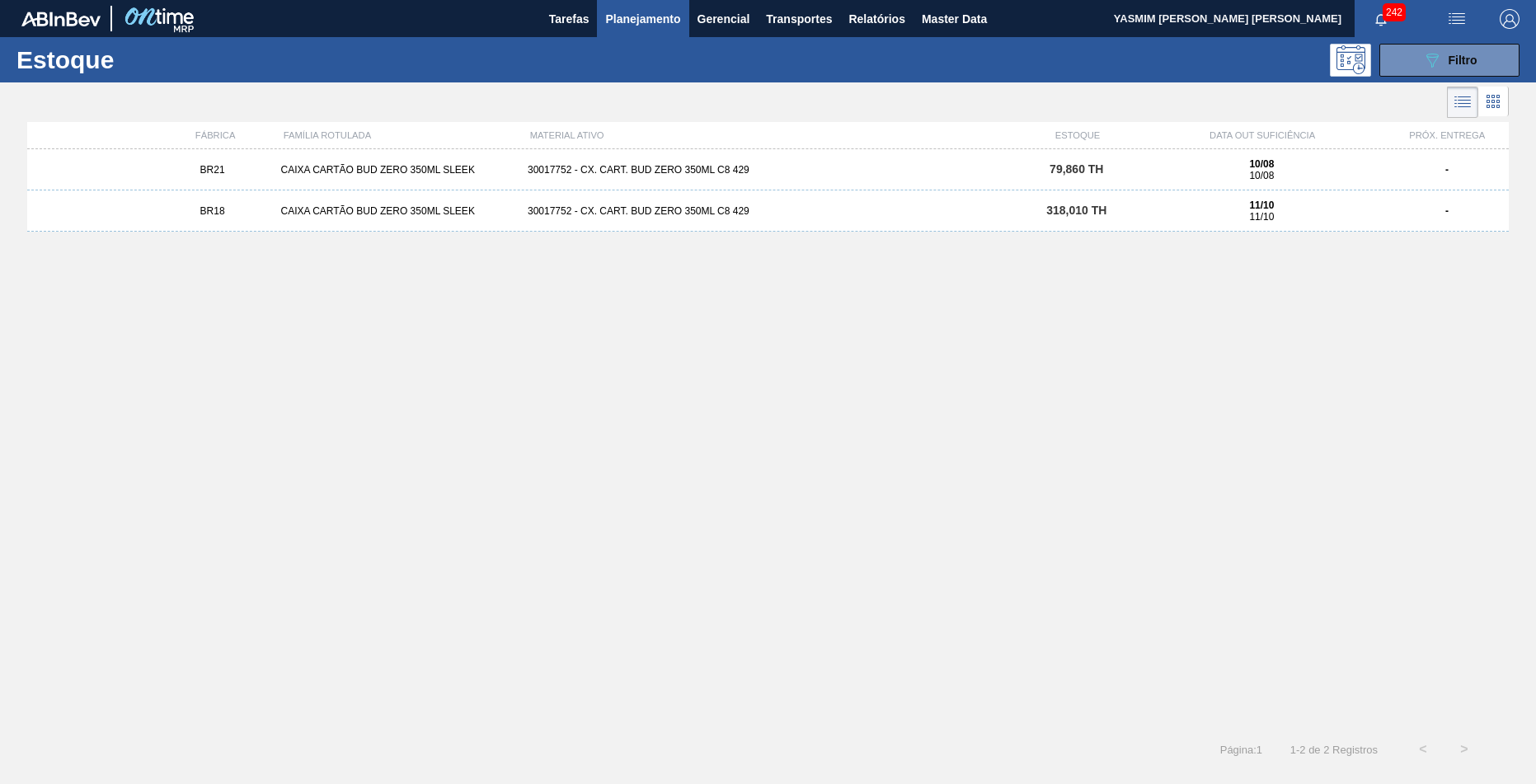
click at [1010, 178] on div "BR21 CAIXA CARTÃO BUD ZERO 350ML SLEEK 30017752 - CX. CART. BUD ZERO 350ML C8 4…" at bounding box center [768, 170] width 1482 height 41
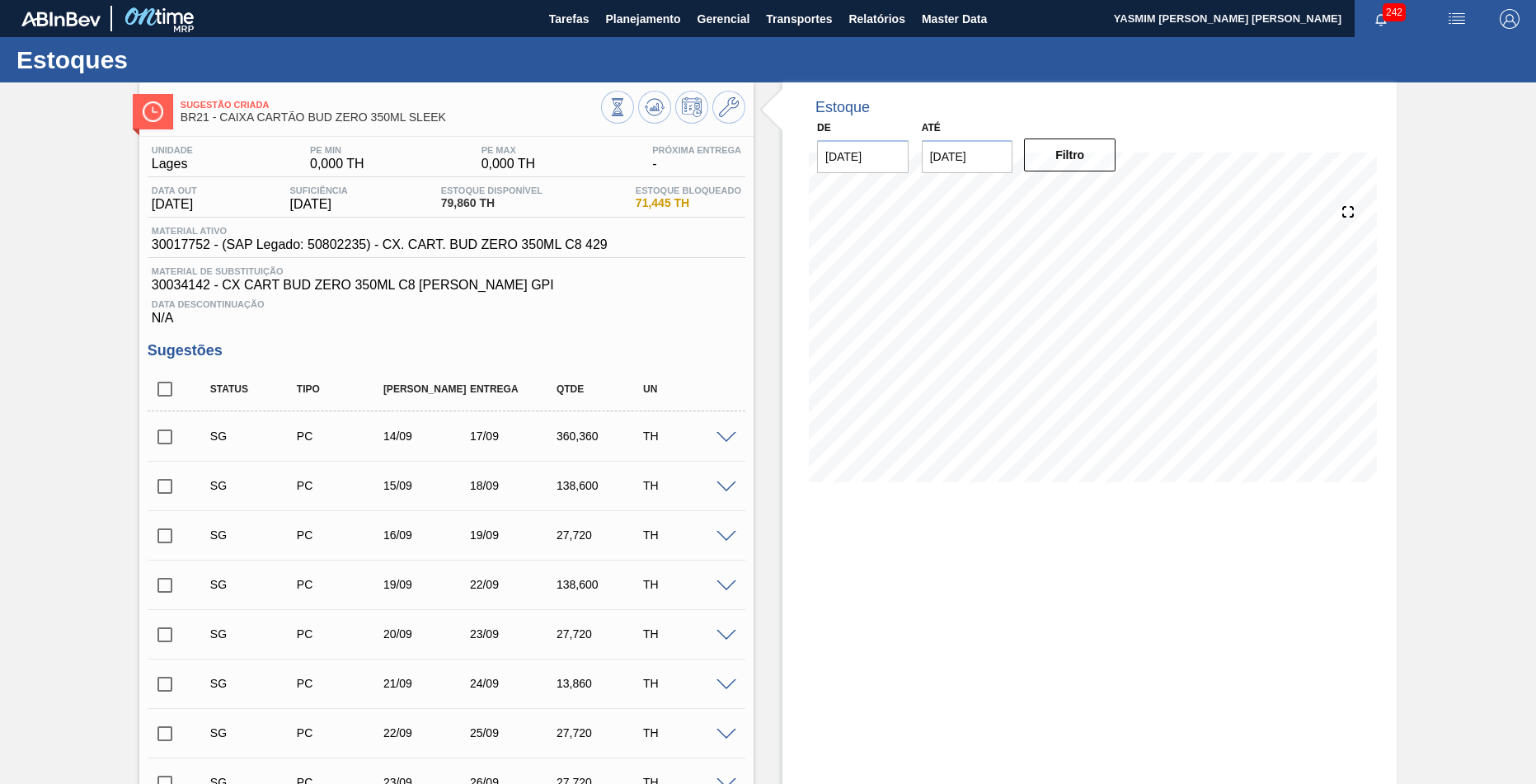
click at [185, 247] on span "30017752 - (SAP Legado: 50802235) - CX. CART. BUD ZERO 350ML C8 429" at bounding box center [380, 245] width 456 height 15
copy span "30017752"
click at [197, 245] on span "30017752 - (SAP Legado: 50802235) - CX. CART. BUD ZERO 350ML C8 429" at bounding box center [380, 245] width 456 height 15
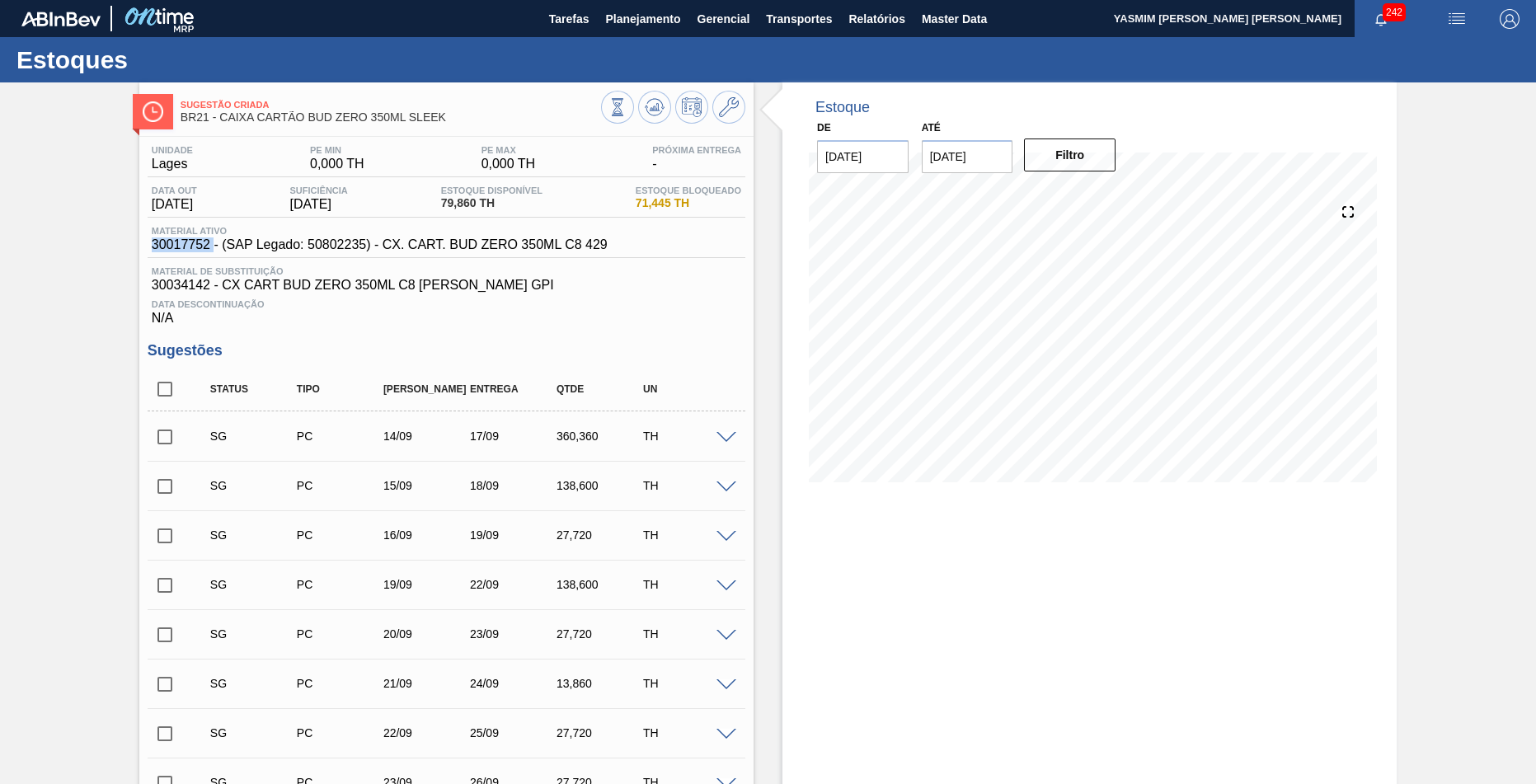
click at [197, 245] on span "30017752 - (SAP Legado: 50802235) - CX. CART. BUD ZERO 350ML C8 429" at bounding box center [380, 245] width 456 height 15
copy span "30017752"
click at [627, 104] on icon at bounding box center [618, 107] width 18 height 18
click at [616, 112] on icon at bounding box center [618, 107] width 18 height 18
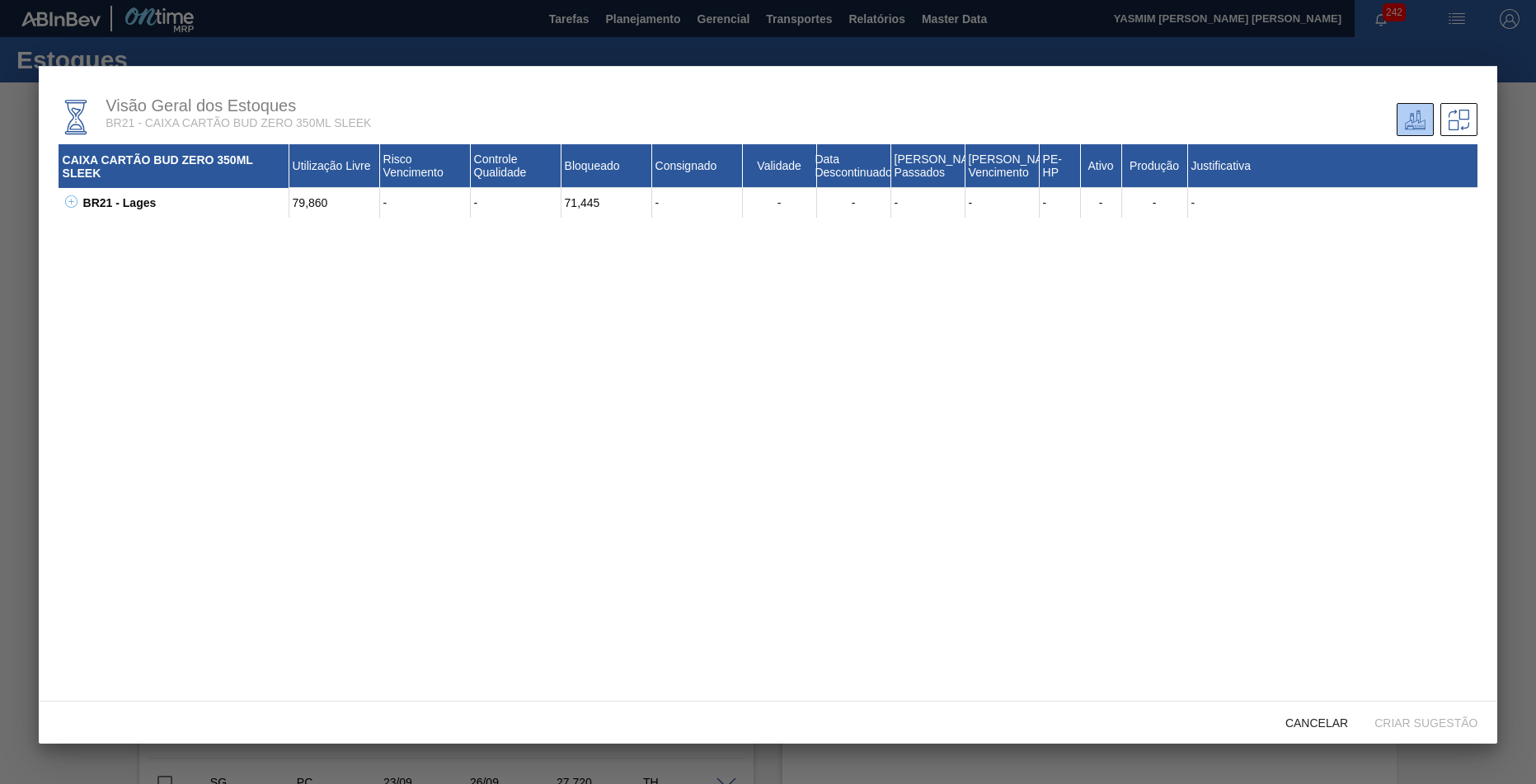
click at [70, 214] on div "BR21 - Lages 79,860 - - 71,445 - - - - - - - - - 30004750 - CAIXA CARTAO BUD ZE…" at bounding box center [768, 202] width 1420 height 30
drag, startPoint x: 76, startPoint y: 197, endPoint x: 85, endPoint y: 209, distance: 15.0
click at [85, 203] on div "BR21 - Lages 79,860 - - 71,445 - - - - - - - - - 30004750 - CAIXA CARTAO BUD ZE…" at bounding box center [768, 202] width 1420 height 30
click at [75, 200] on icon at bounding box center [71, 201] width 13 height 13
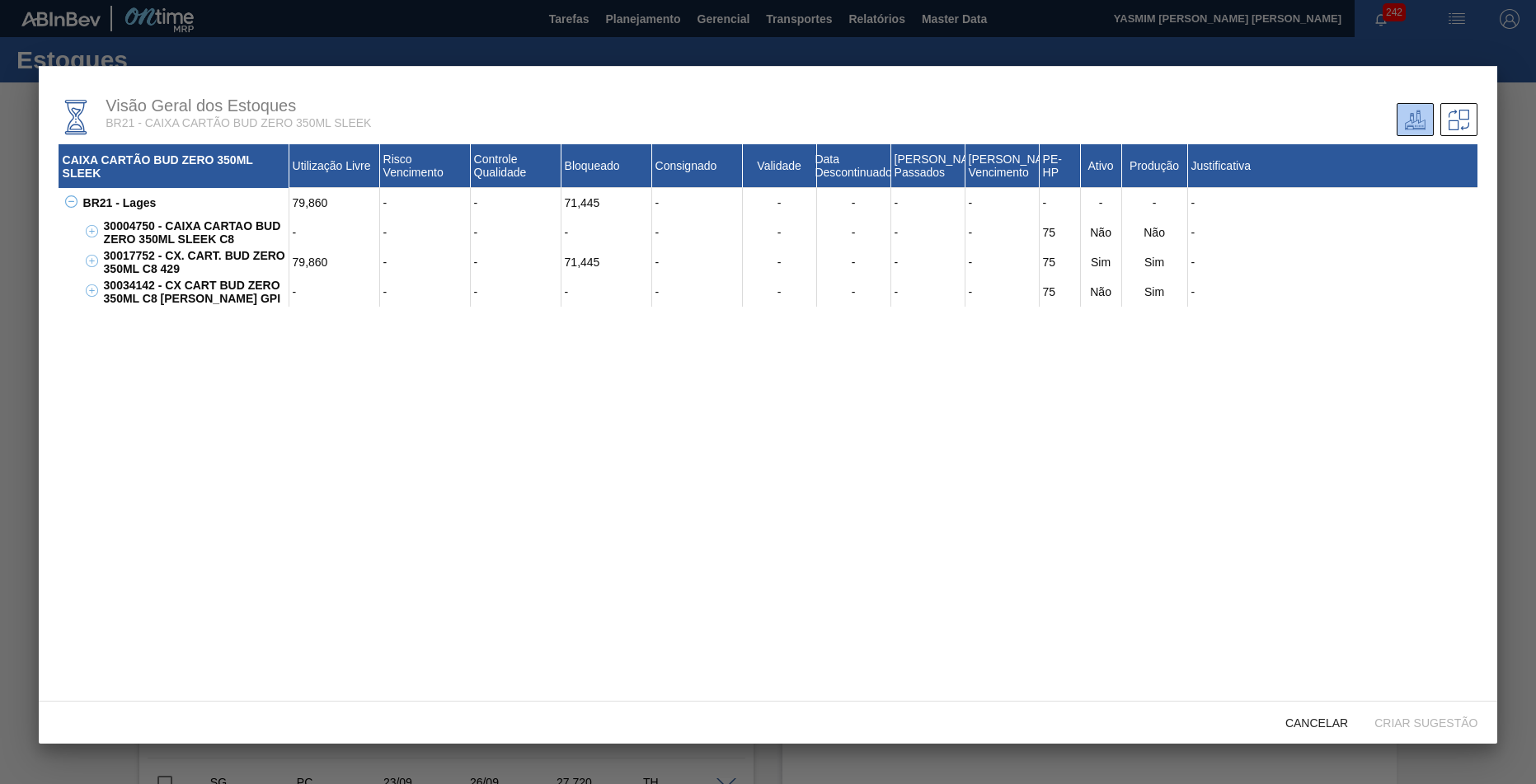
click at [222, 255] on div "30017752 - CX. CART. BUD ZERO 350ML C8 429" at bounding box center [194, 262] width 190 height 30
click at [222, 254] on div "30017752 - CX. CART. BUD ZERO 350ML C8 429" at bounding box center [194, 262] width 190 height 30
click at [225, 251] on div "30017752 - CX. CART. BUD ZERO 350ML C8 429" at bounding box center [194, 262] width 190 height 30
drag, startPoint x: 206, startPoint y: 271, endPoint x: 89, endPoint y: 253, distance: 118.4
click at [89, 253] on div "30017752 - CX. CART. BUD ZERO 350ML C8 429 79,860 - - 71,445 - - - - - 75 Sim S…" at bounding box center [779, 262] width 1399 height 30
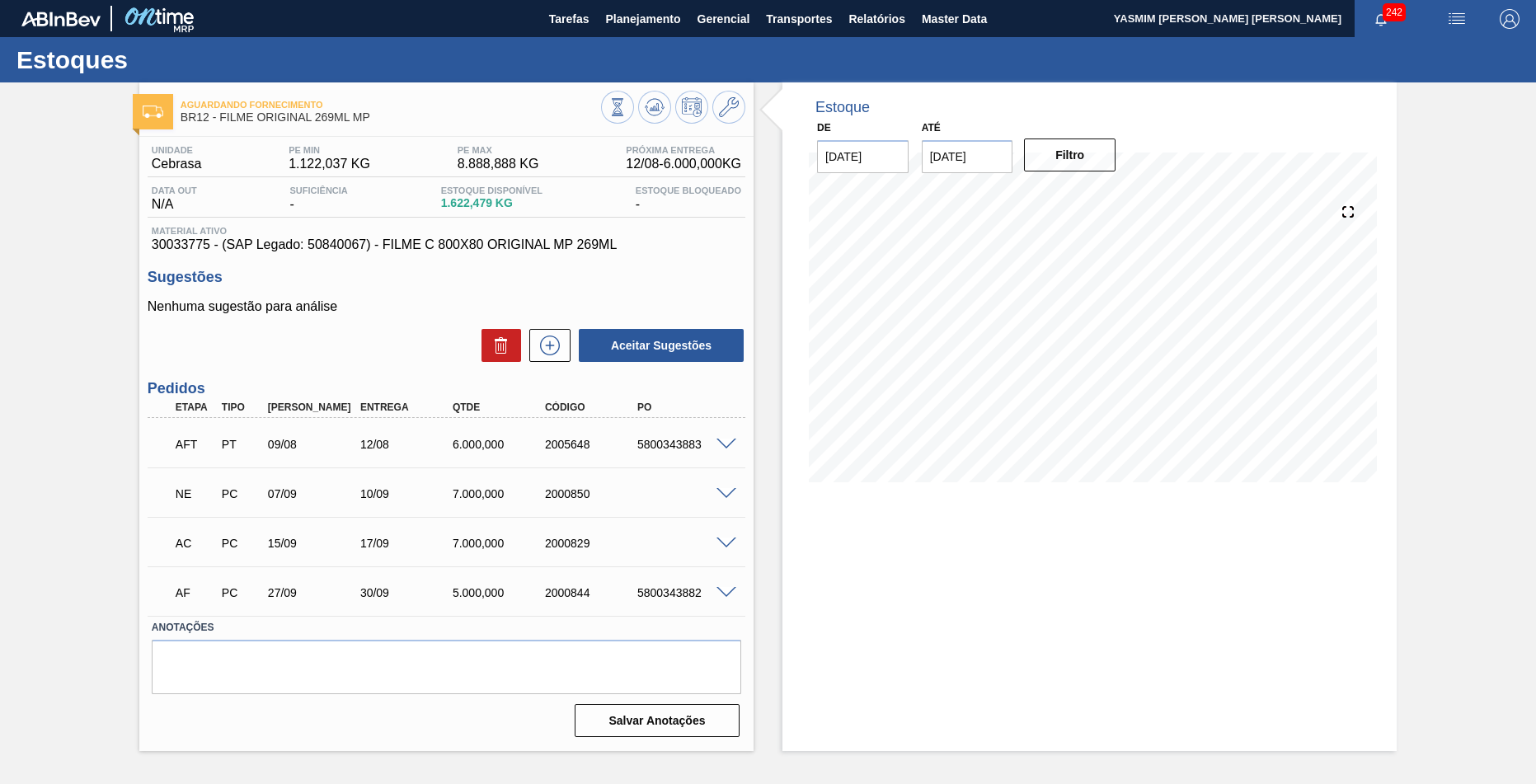
click at [725, 439] on span at bounding box center [727, 445] width 20 height 13
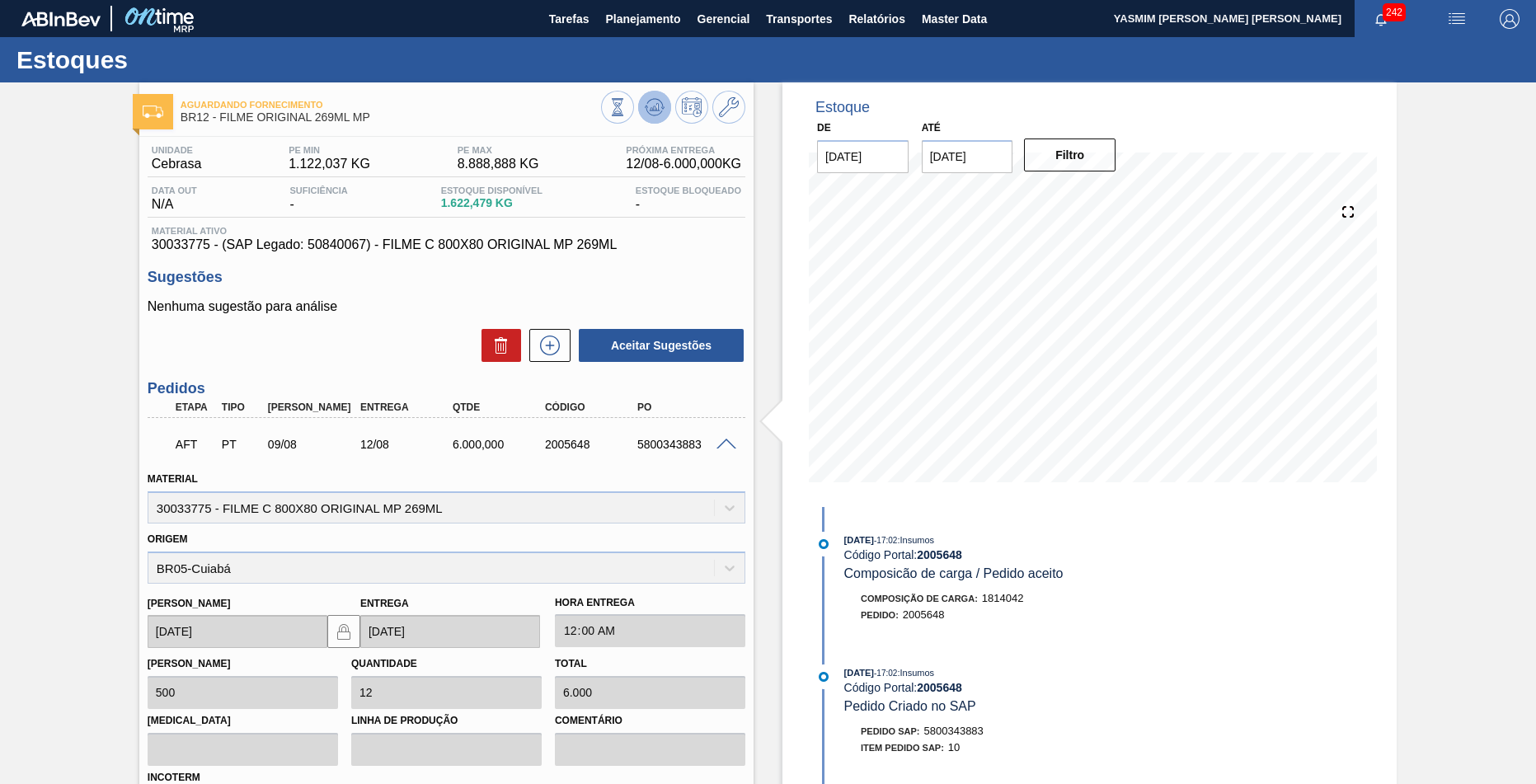
click at [627, 106] on icon at bounding box center [618, 107] width 18 height 18
